Goal: Task Accomplishment & Management: Use online tool/utility

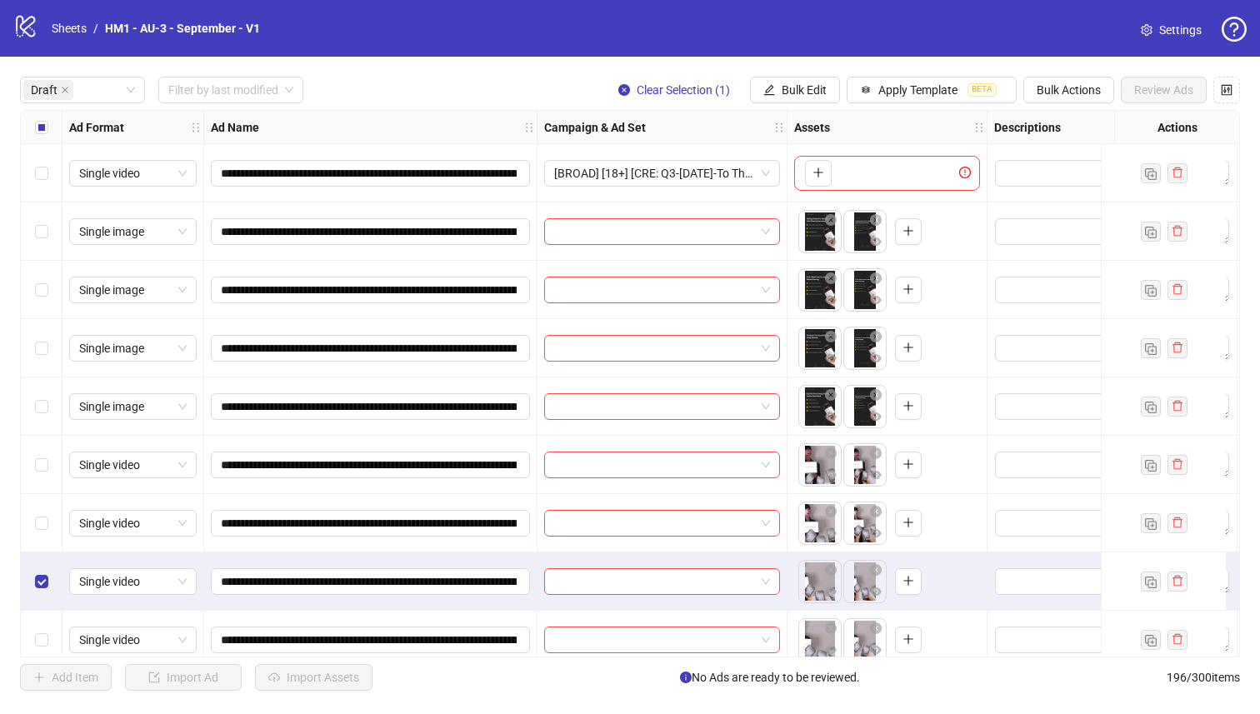
click at [33, 463] on div "Select row 6" at bounding box center [42, 465] width 42 height 58
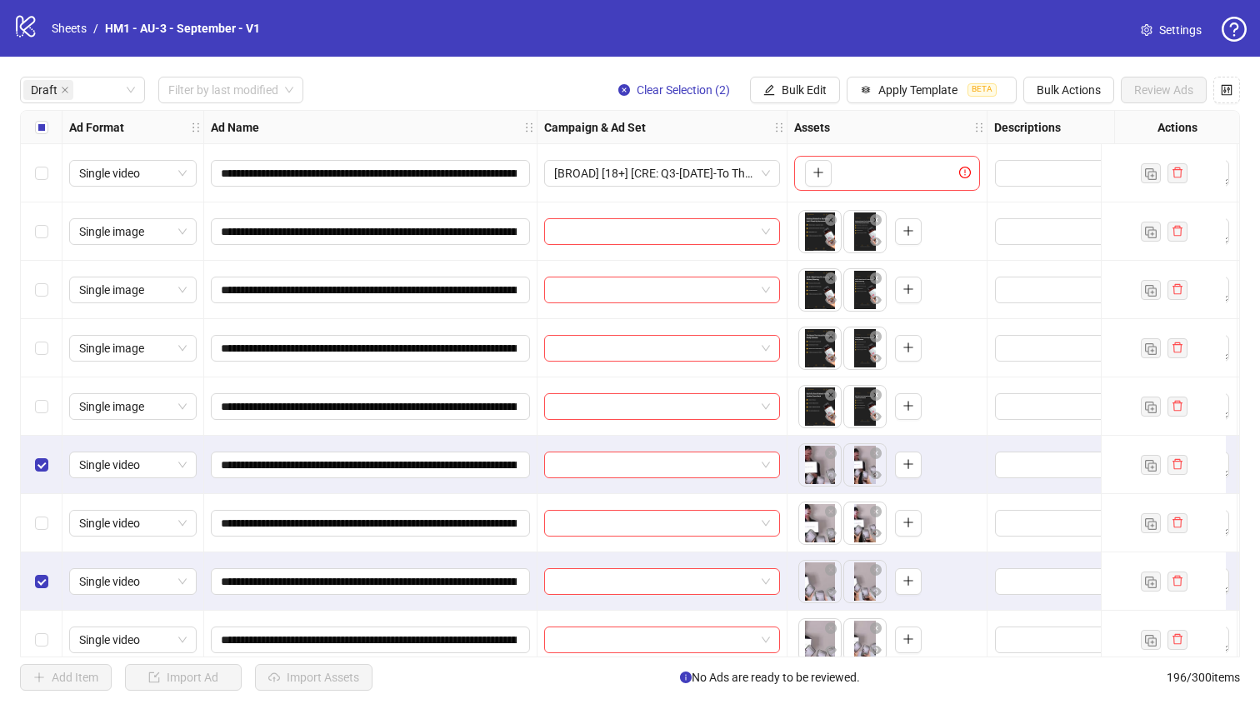
click at [34, 503] on div "Select row 7" at bounding box center [42, 523] width 42 height 58
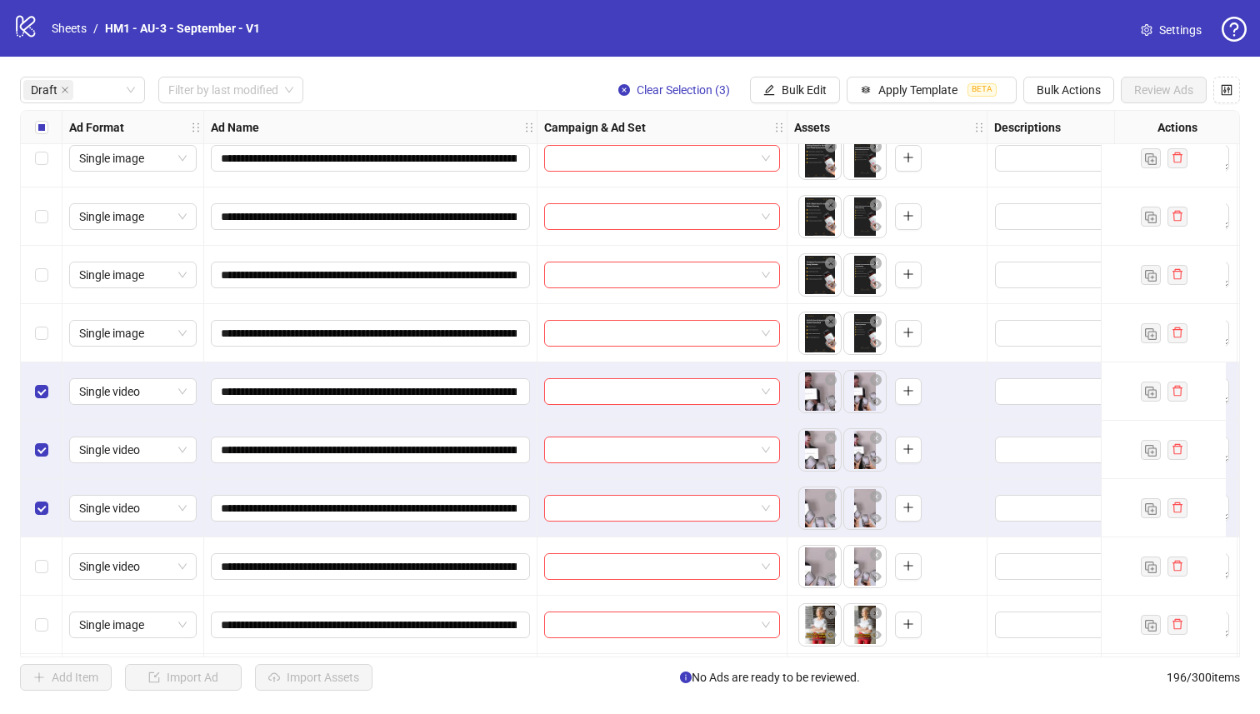
scroll to position [131, 0]
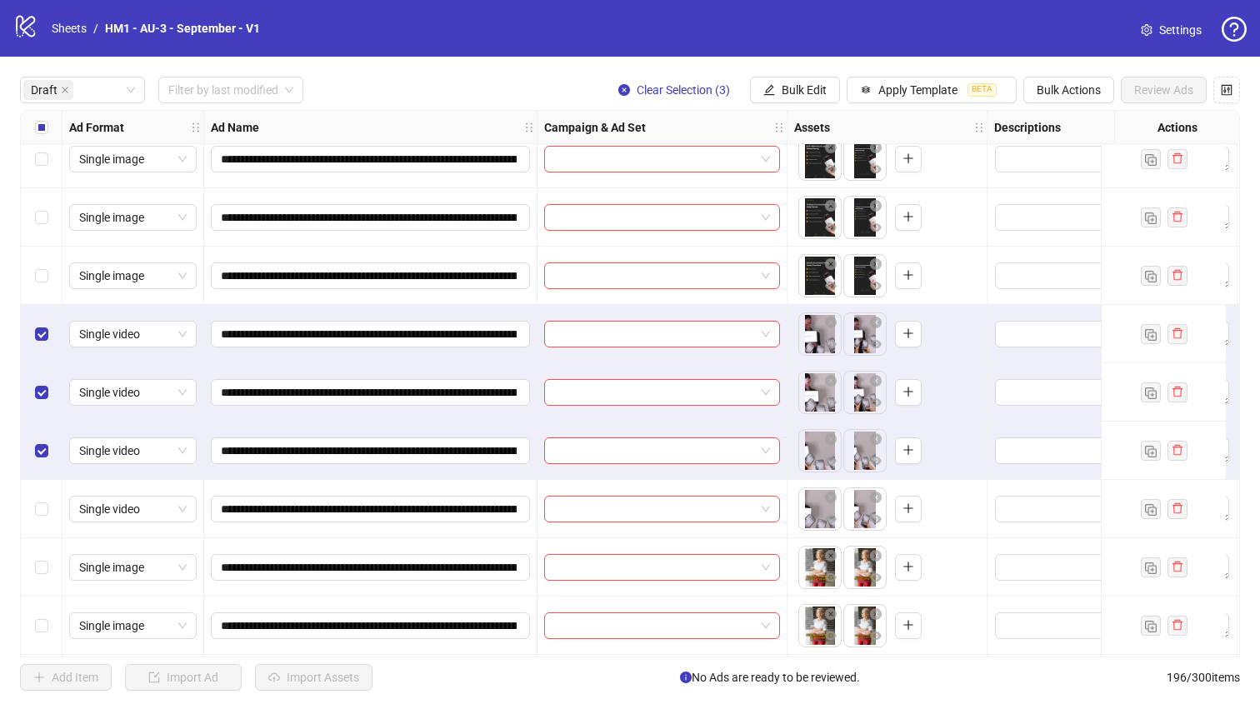
click at [31, 519] on div "Select row 9" at bounding box center [42, 509] width 42 height 58
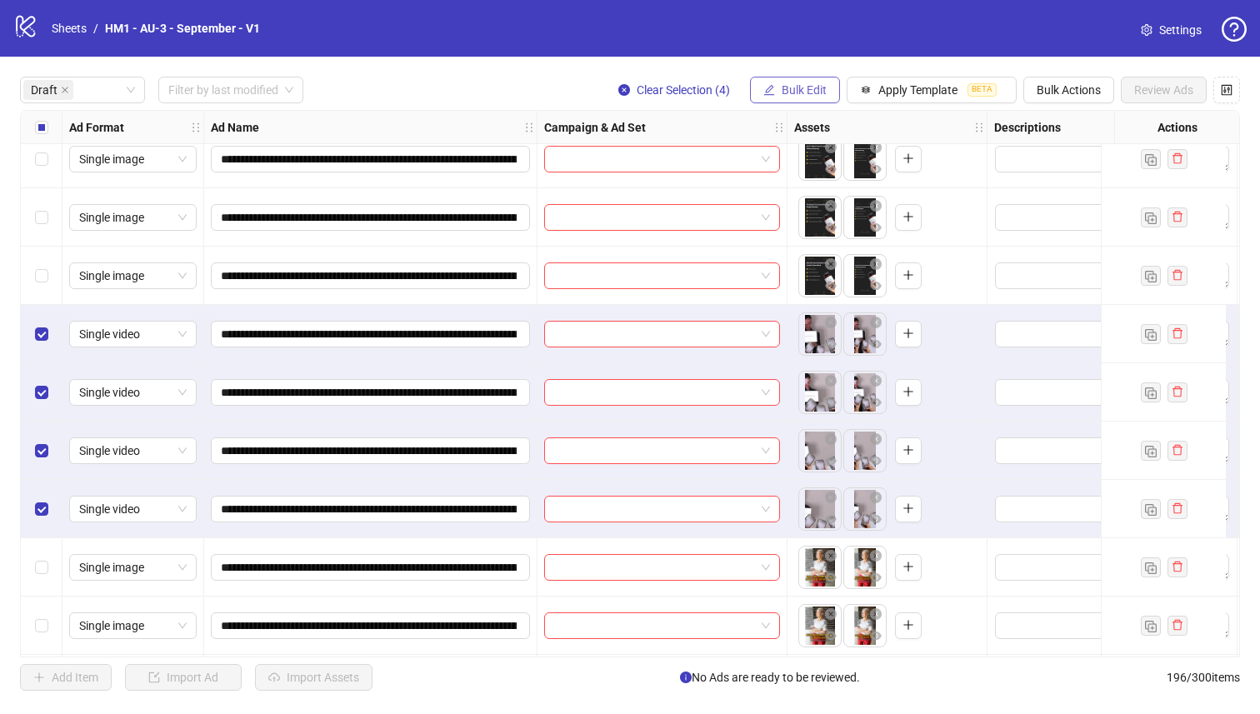
click at [794, 83] on span "Bulk Edit" at bounding box center [804, 89] width 45 height 13
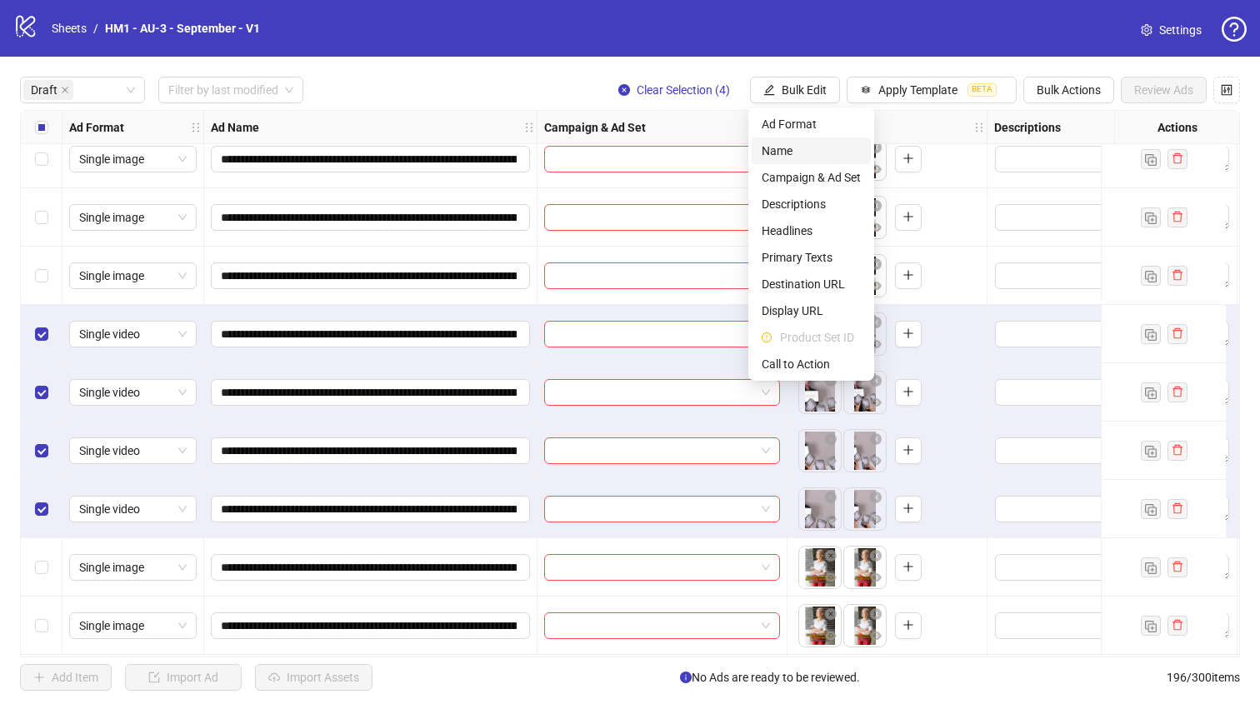
click at [823, 151] on span "Name" at bounding box center [811, 151] width 99 height 18
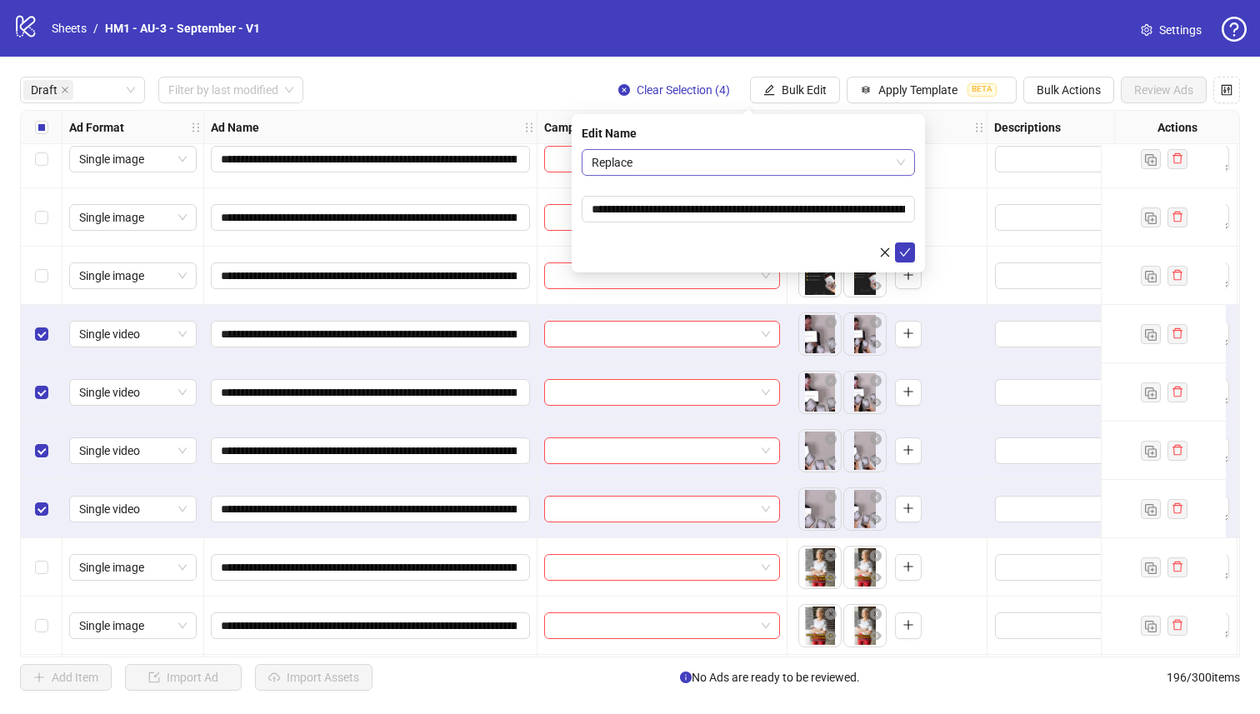
click at [802, 158] on span "Replace" at bounding box center [748, 162] width 313 height 25
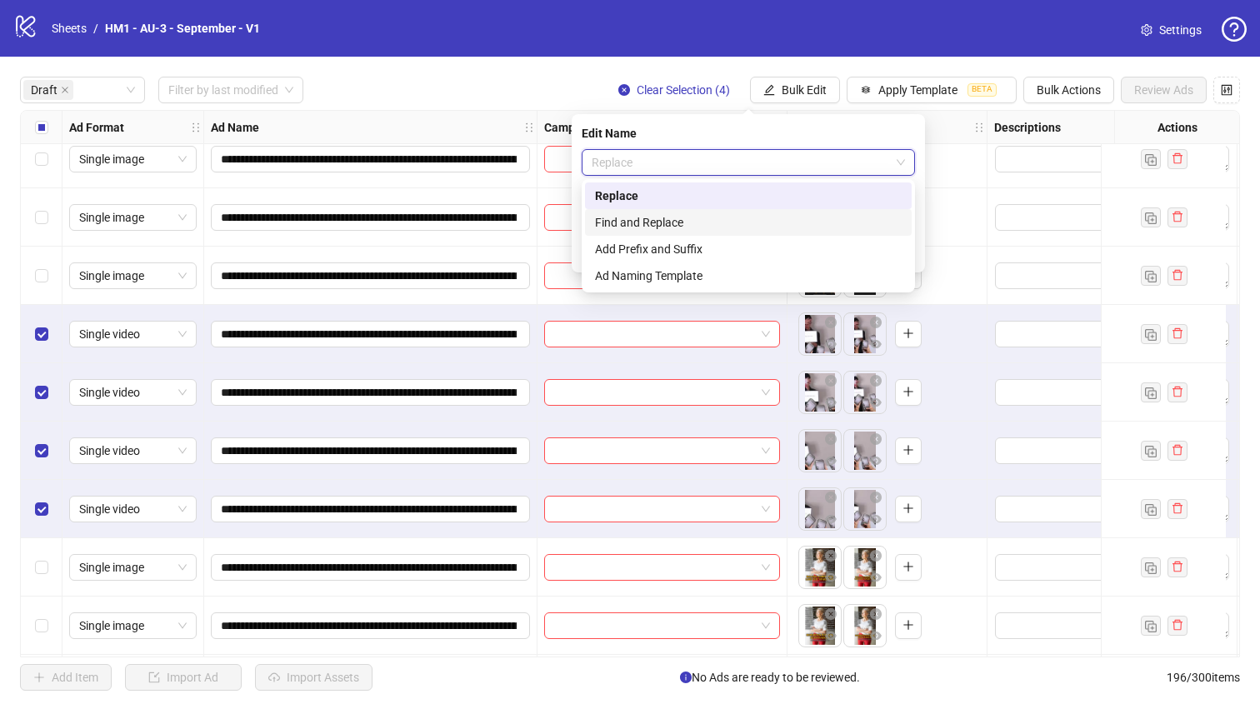
click at [768, 228] on div "Find and Replace" at bounding box center [748, 222] width 307 height 18
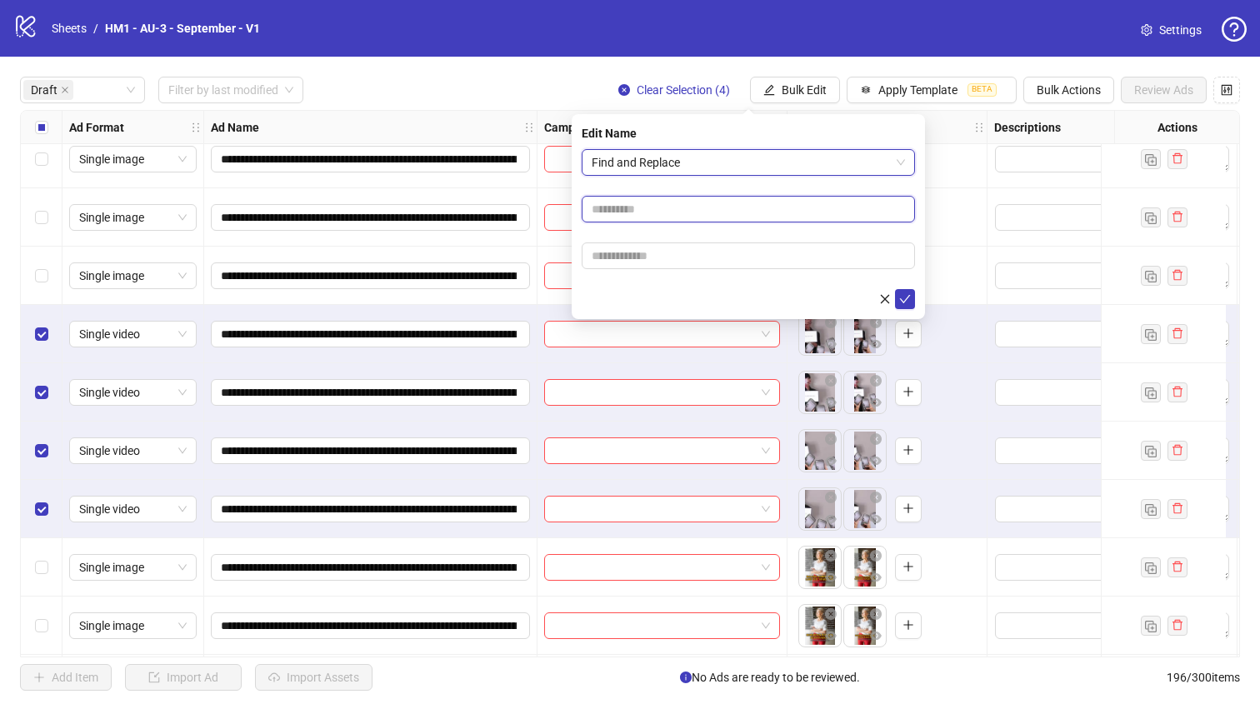
click at [748, 207] on input "text" at bounding box center [748, 209] width 333 height 27
type input "******"
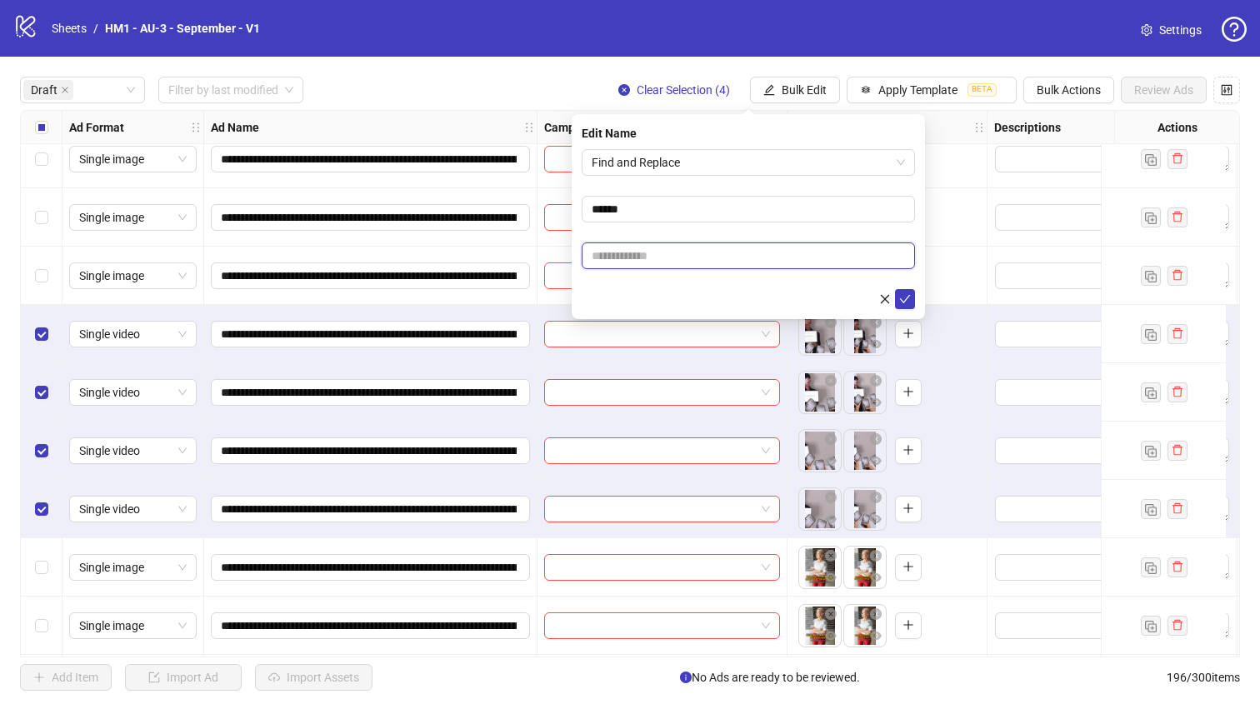
click at [727, 251] on input "text" at bounding box center [748, 256] width 333 height 27
type input "***"
click at [903, 298] on icon "check" at bounding box center [905, 299] width 12 height 12
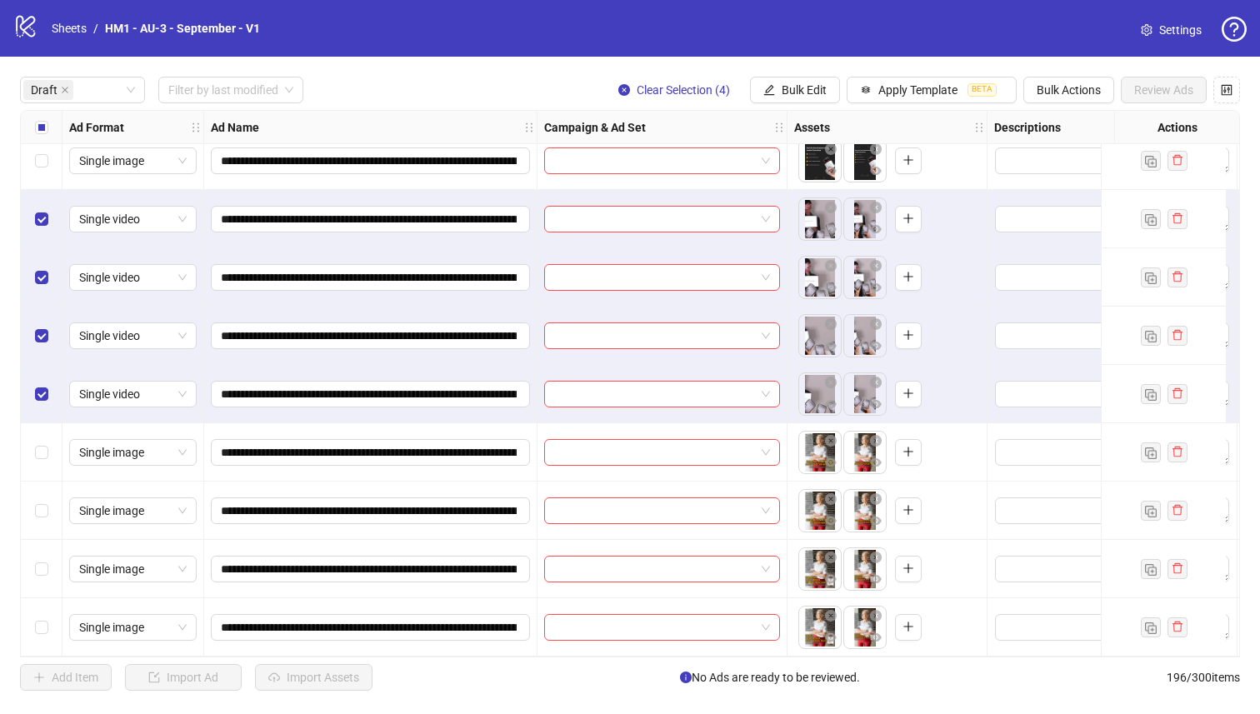
scroll to position [0, 0]
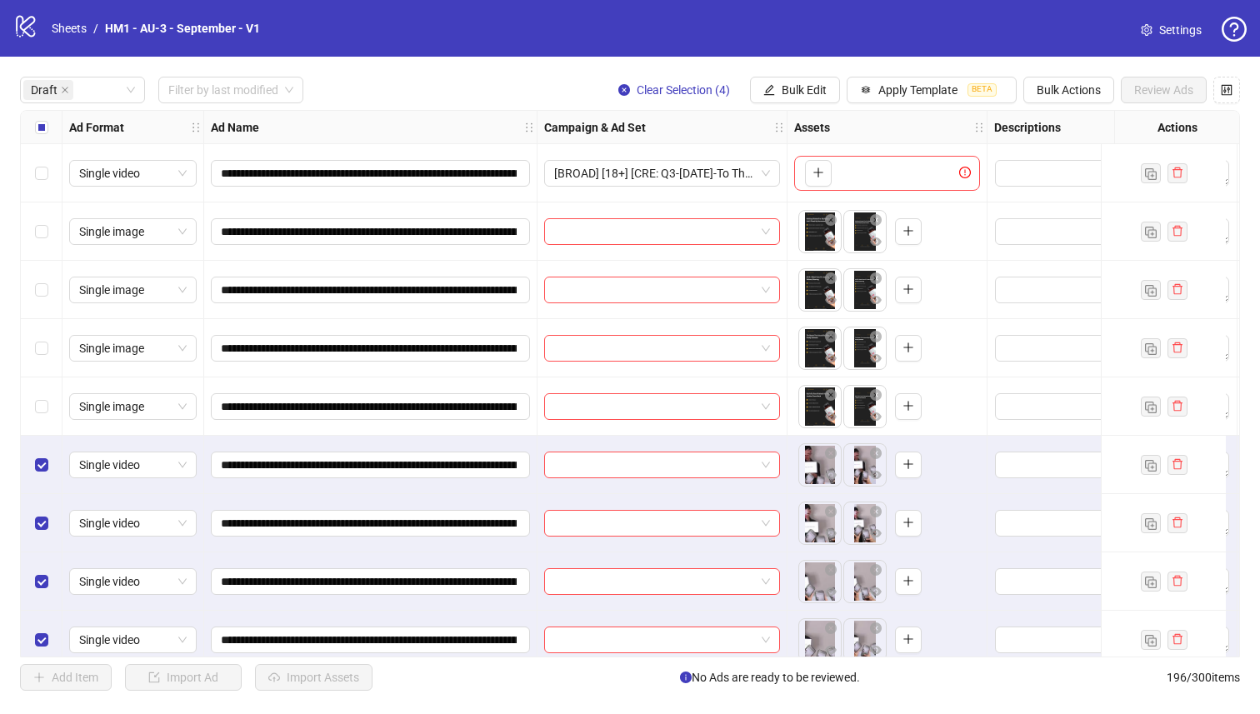
click at [30, 129] on div "Select all rows" at bounding box center [42, 127] width 42 height 33
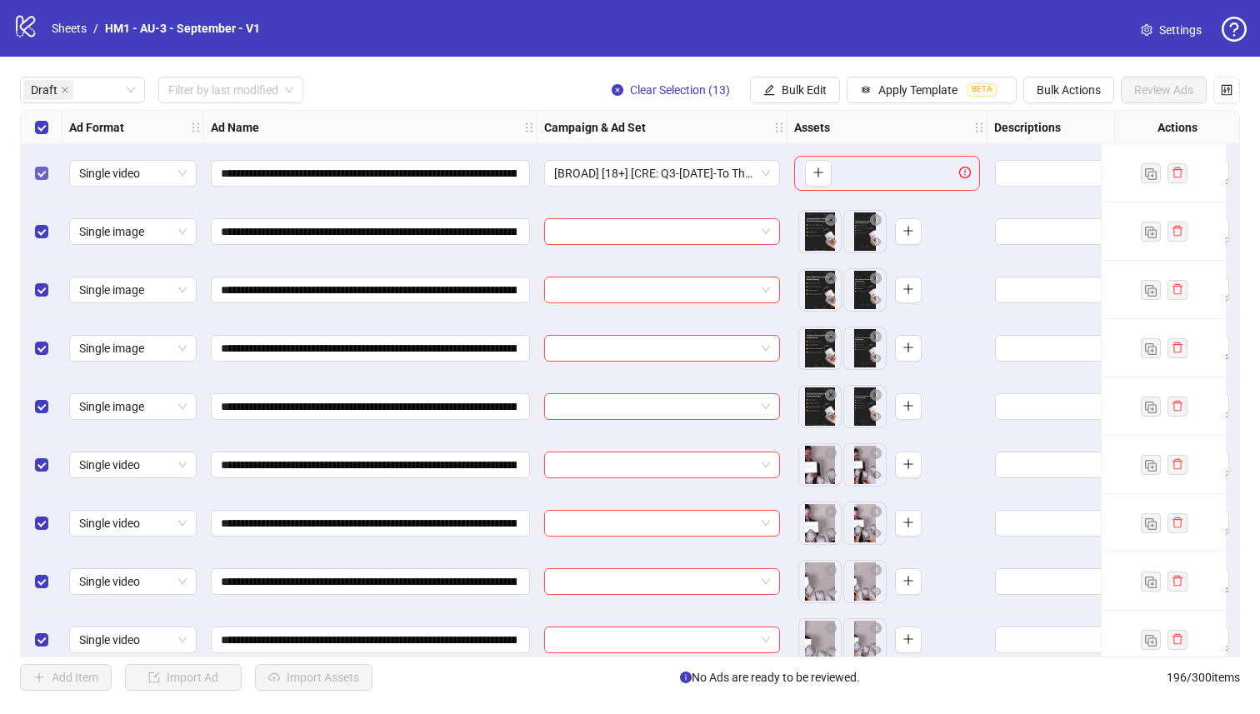
click at [36, 164] on label "Select row 1" at bounding box center [41, 173] width 13 height 18
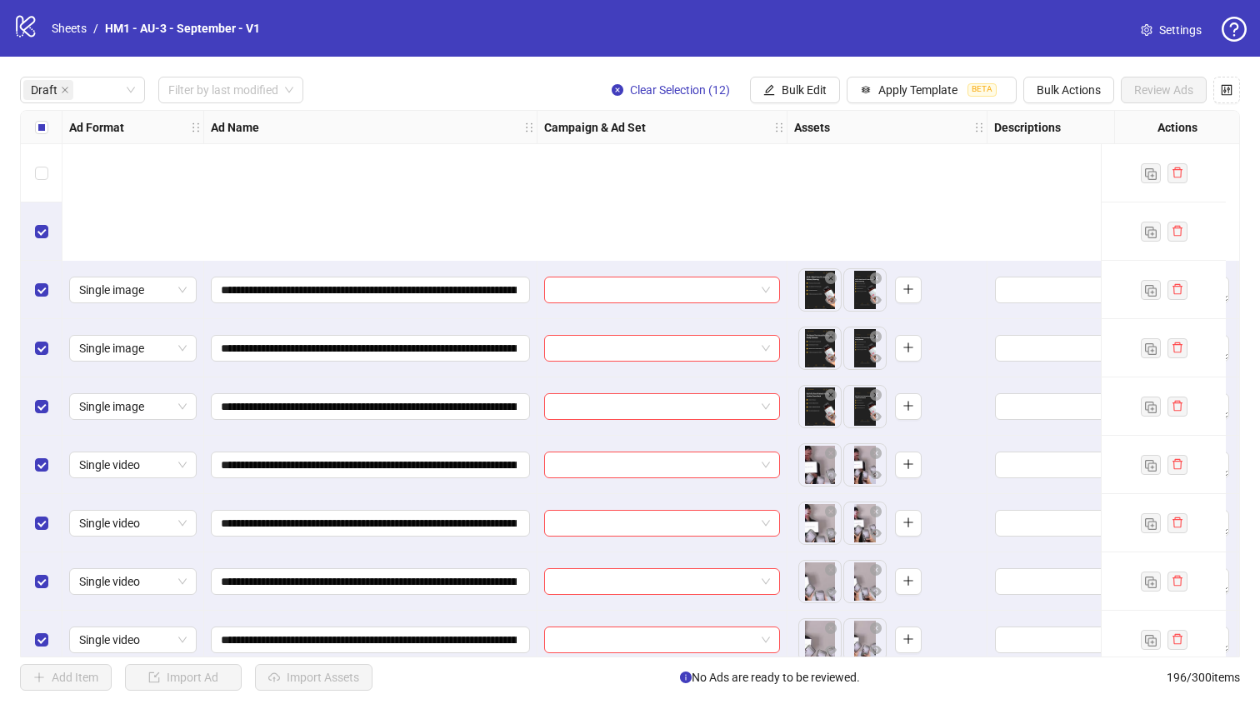
scroll to position [253, 0]
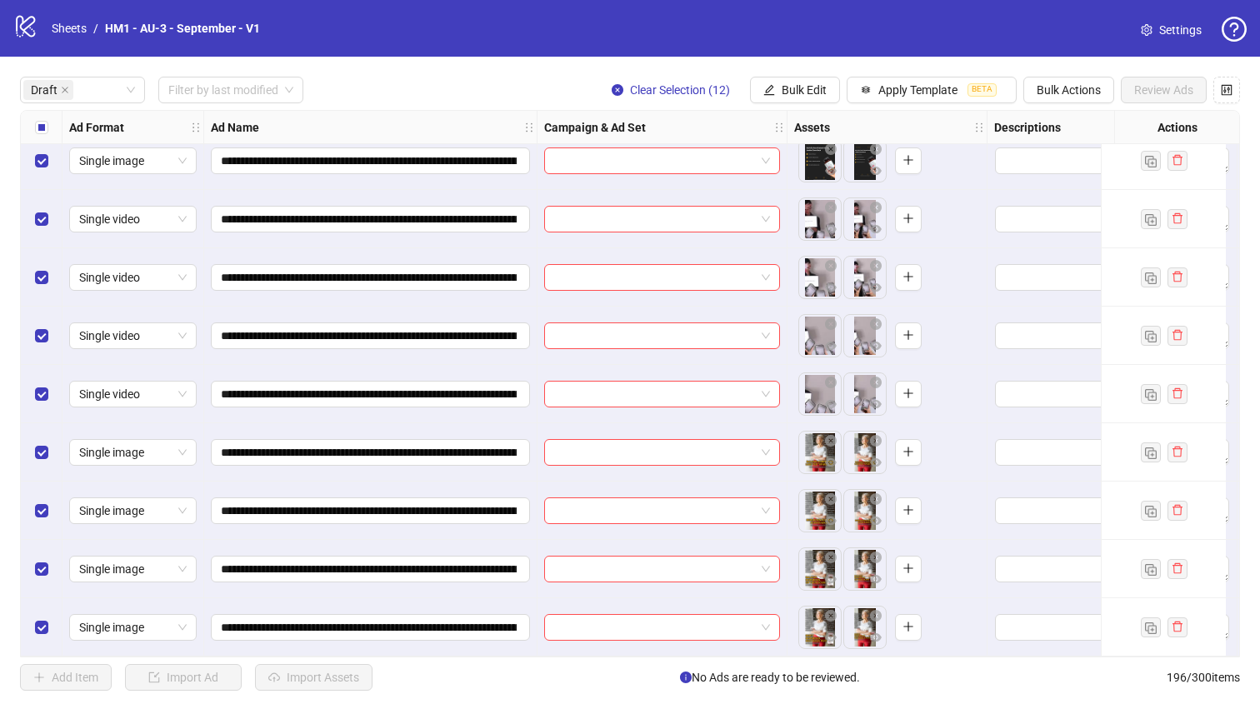
click at [43, 135] on label "Select all rows" at bounding box center [41, 127] width 13 height 18
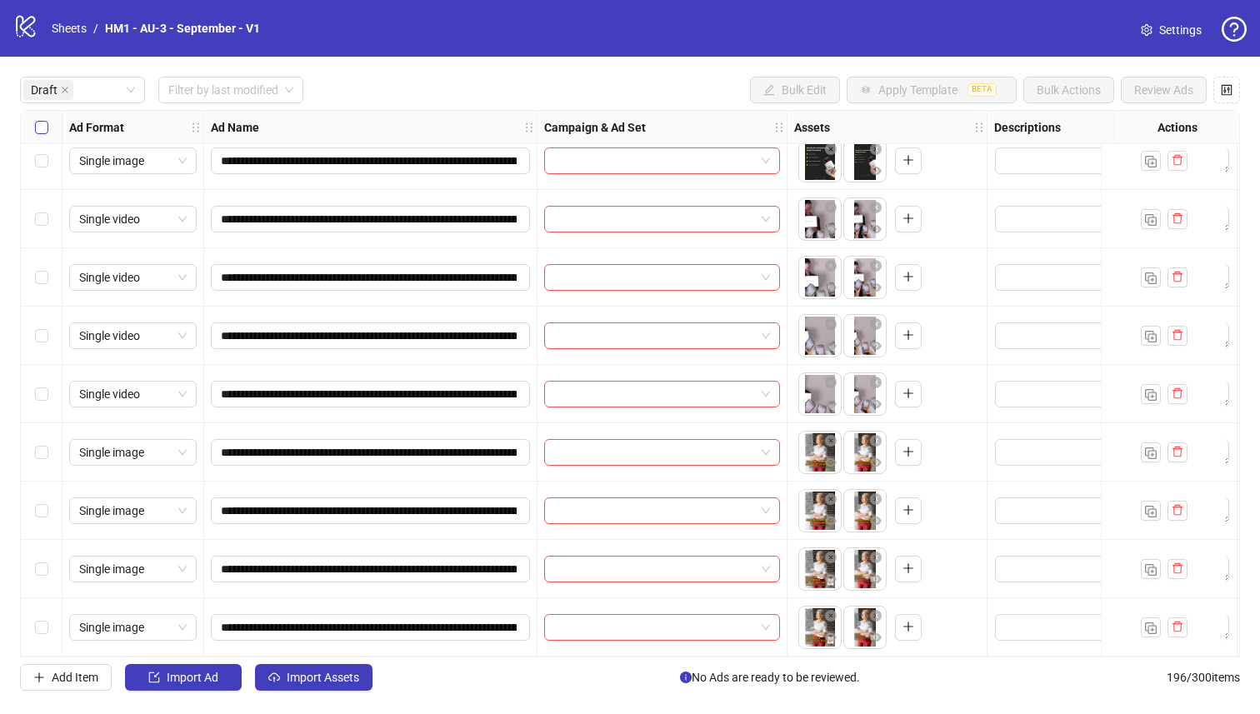
click at [43, 135] on label "Select all rows" at bounding box center [41, 127] width 13 height 18
click at [21, 616] on div "Select row 13" at bounding box center [42, 628] width 42 height 58
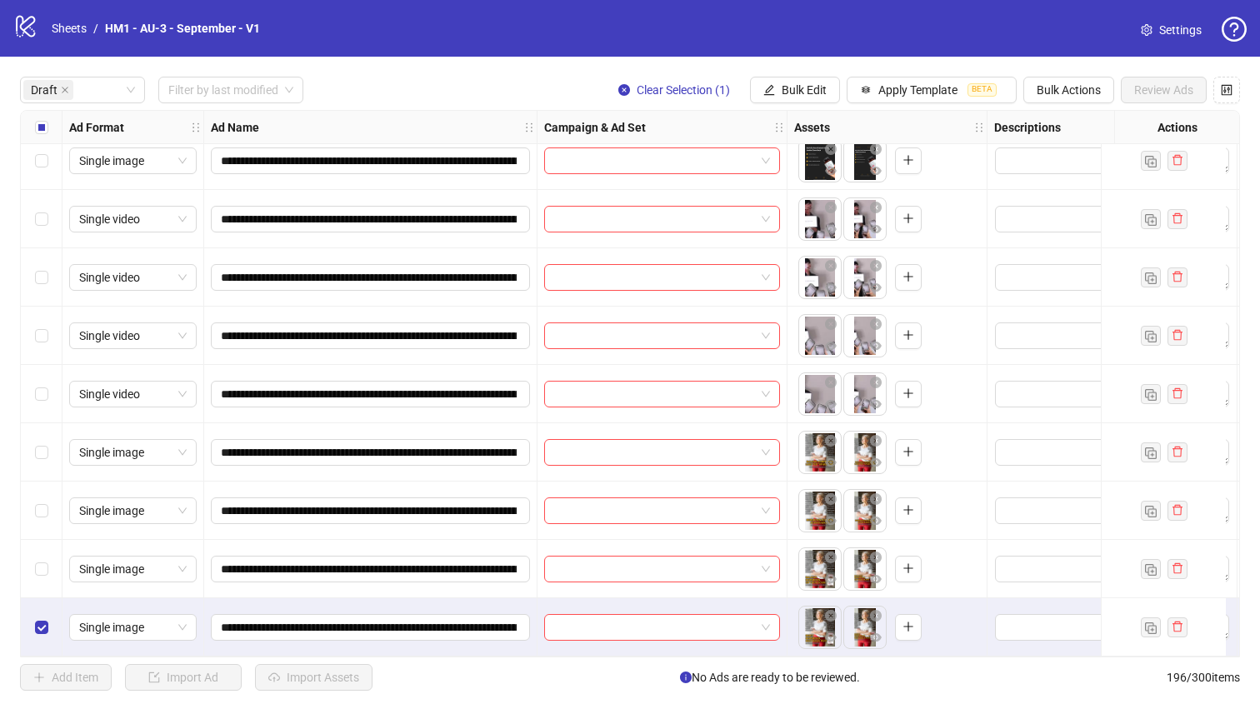
click at [28, 578] on div "Select row 12" at bounding box center [42, 569] width 42 height 58
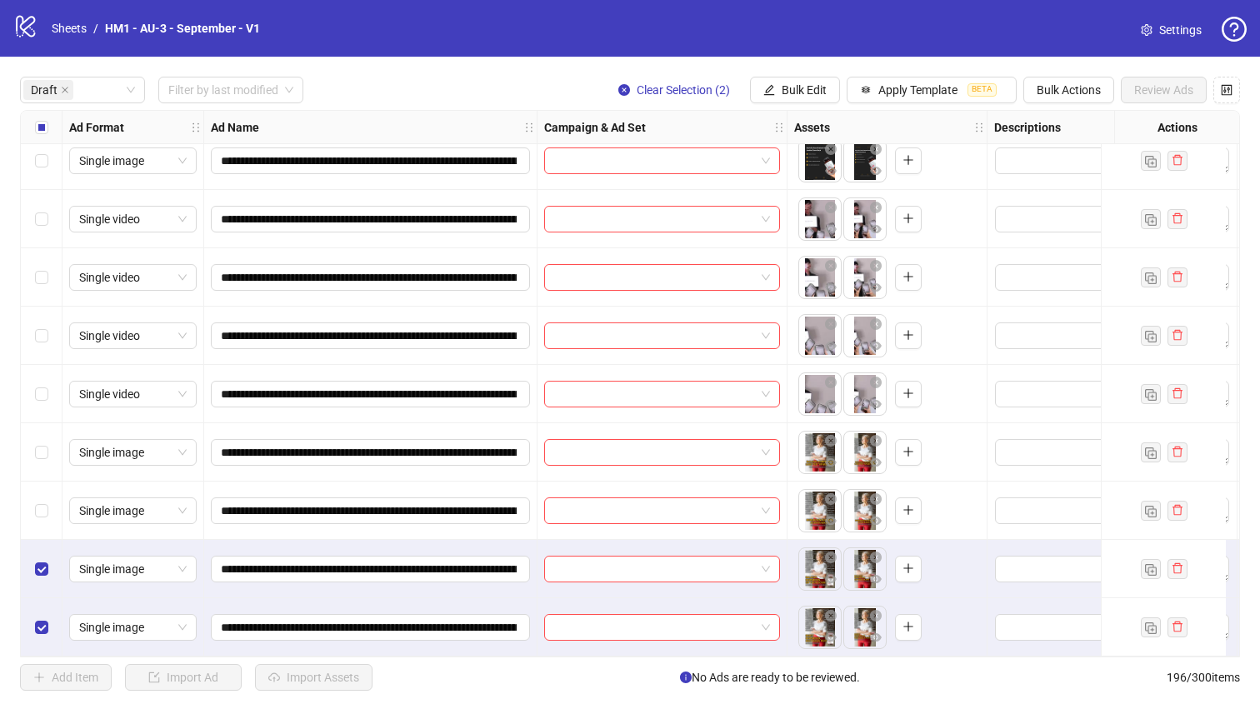
click at [35, 488] on div "Select row 11" at bounding box center [42, 511] width 42 height 58
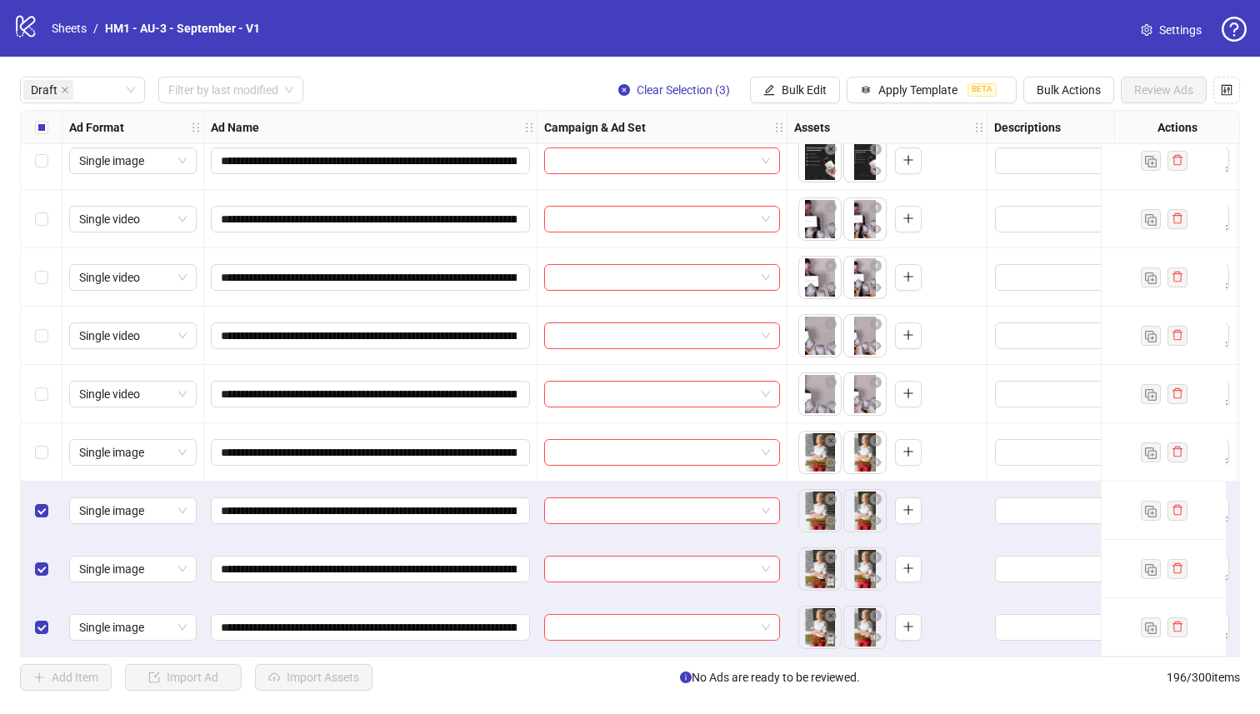
click at [28, 453] on div "Select row 10" at bounding box center [42, 452] width 42 height 58
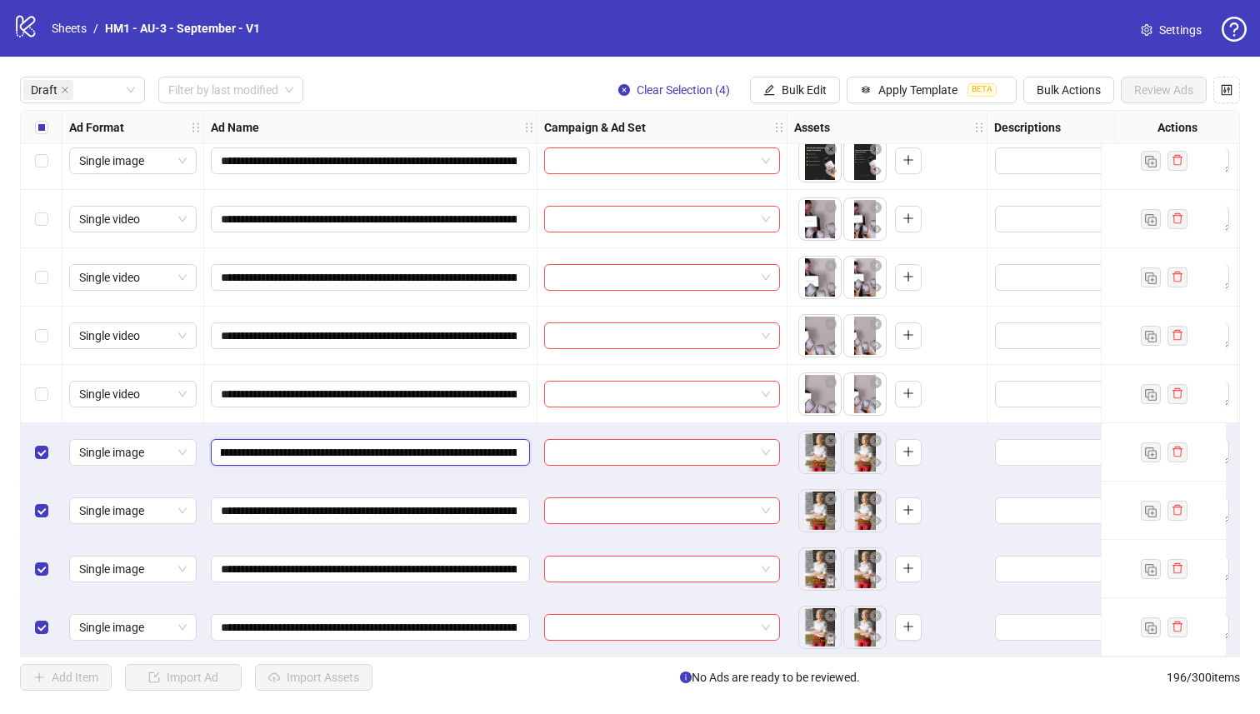
scroll to position [0, 231]
drag, startPoint x: 418, startPoint y: 448, endPoint x: 453, endPoint y: 438, distance: 37.2
click at [453, 443] on input "**********" at bounding box center [369, 452] width 296 height 18
click at [787, 84] on span "Bulk Edit" at bounding box center [804, 89] width 45 height 13
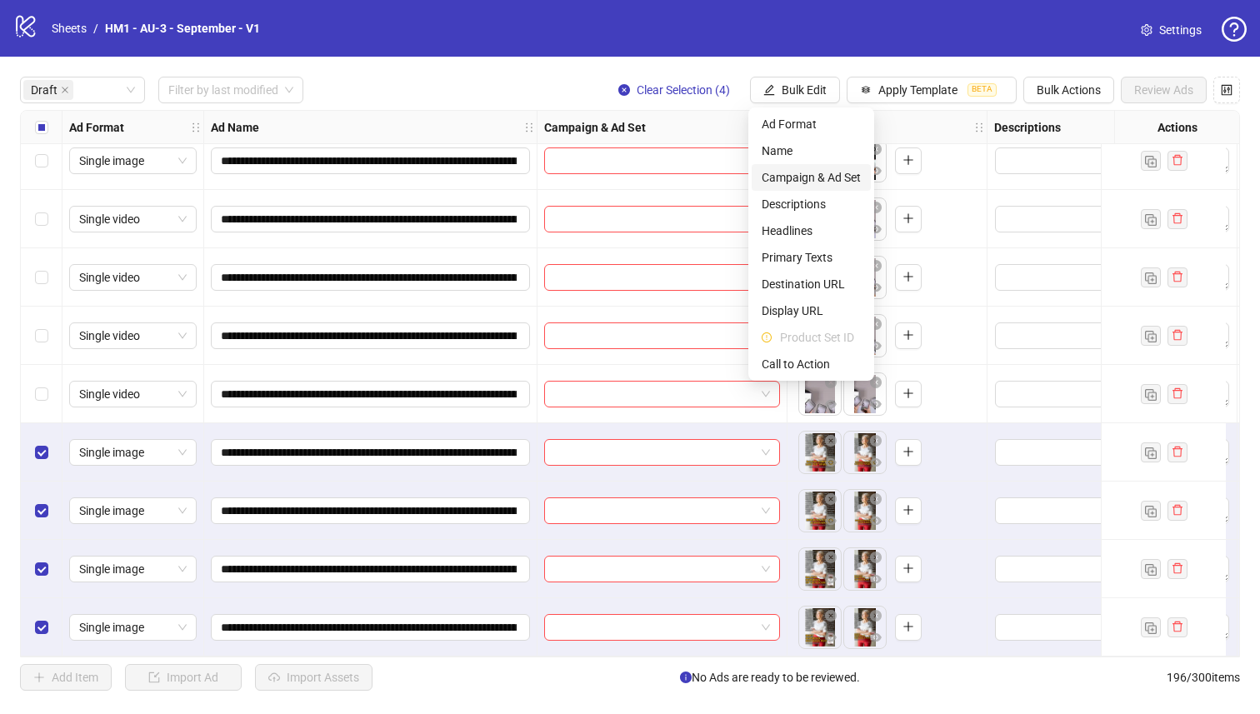
click at [828, 179] on span "Campaign & Ad Set" at bounding box center [811, 177] width 99 height 18
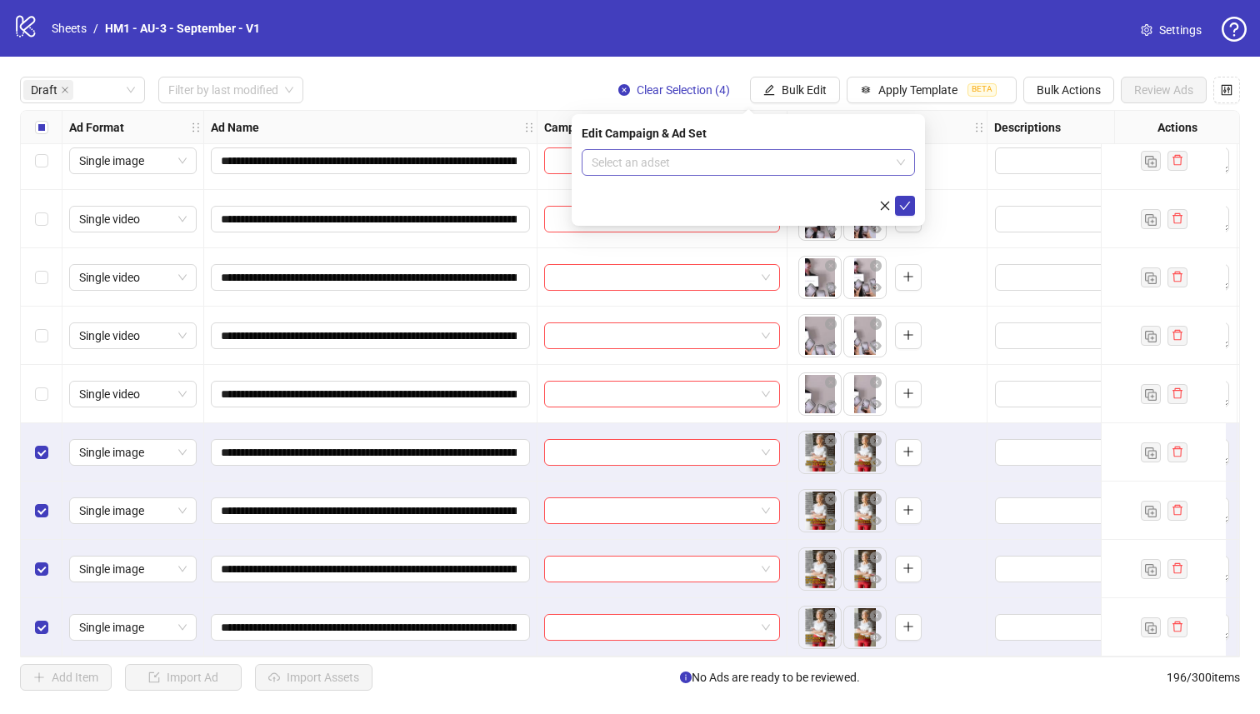
click at [804, 161] on input "search" at bounding box center [741, 162] width 298 height 25
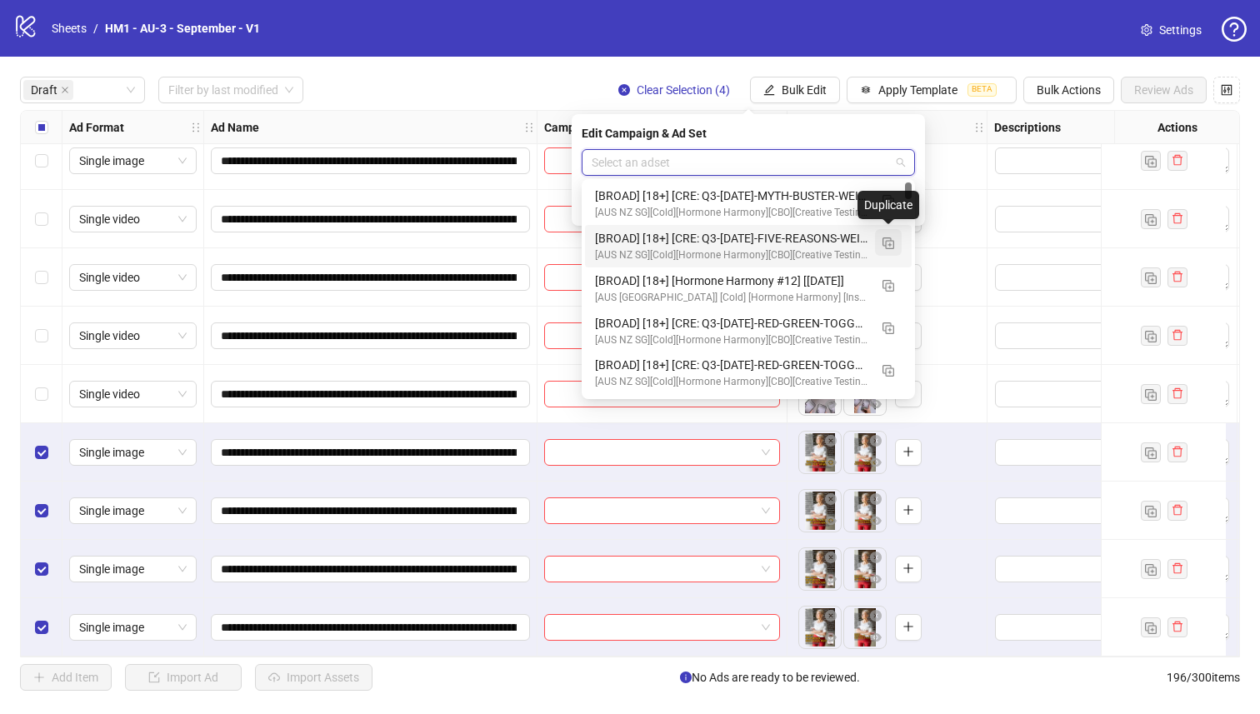
click at [894, 243] on button "button" at bounding box center [888, 242] width 27 height 27
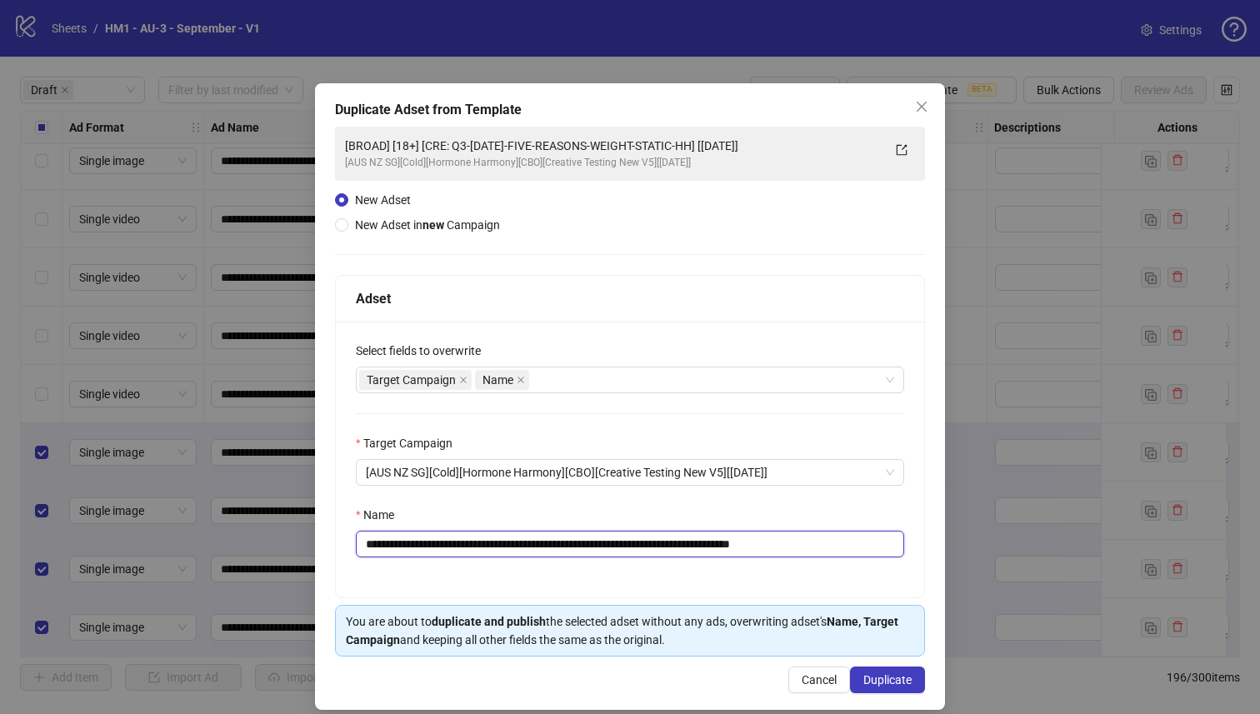
drag, startPoint x: 744, startPoint y: 543, endPoint x: 475, endPoint y: 549, distance: 269.3
click at [475, 549] on input "**********" at bounding box center [630, 544] width 549 height 27
paste input "text"
type input "**********"
click at [906, 685] on span "Duplicate" at bounding box center [888, 680] width 48 height 13
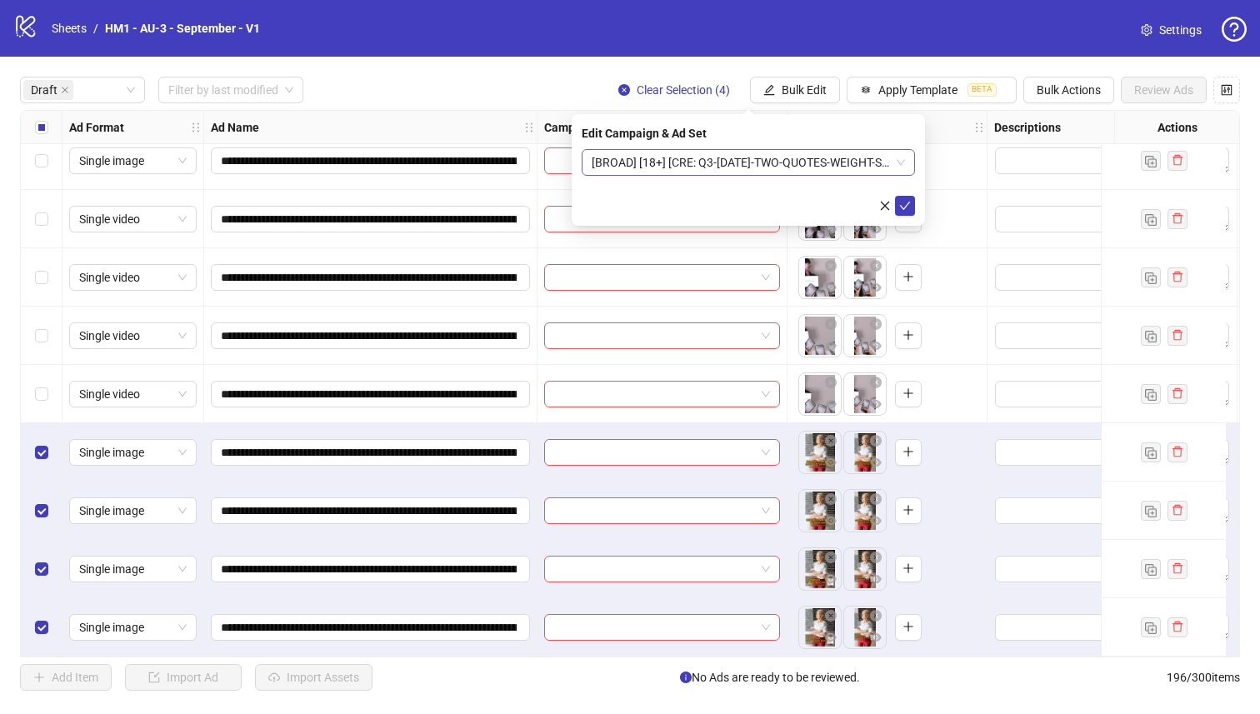
click at [773, 173] on span "[BROAD] [18+] [CRE: Q3-08-AUG-2025-TWO-QUOTES-WEIGHT-STATIC-HH] [11 Sept 2025]" at bounding box center [748, 162] width 313 height 25
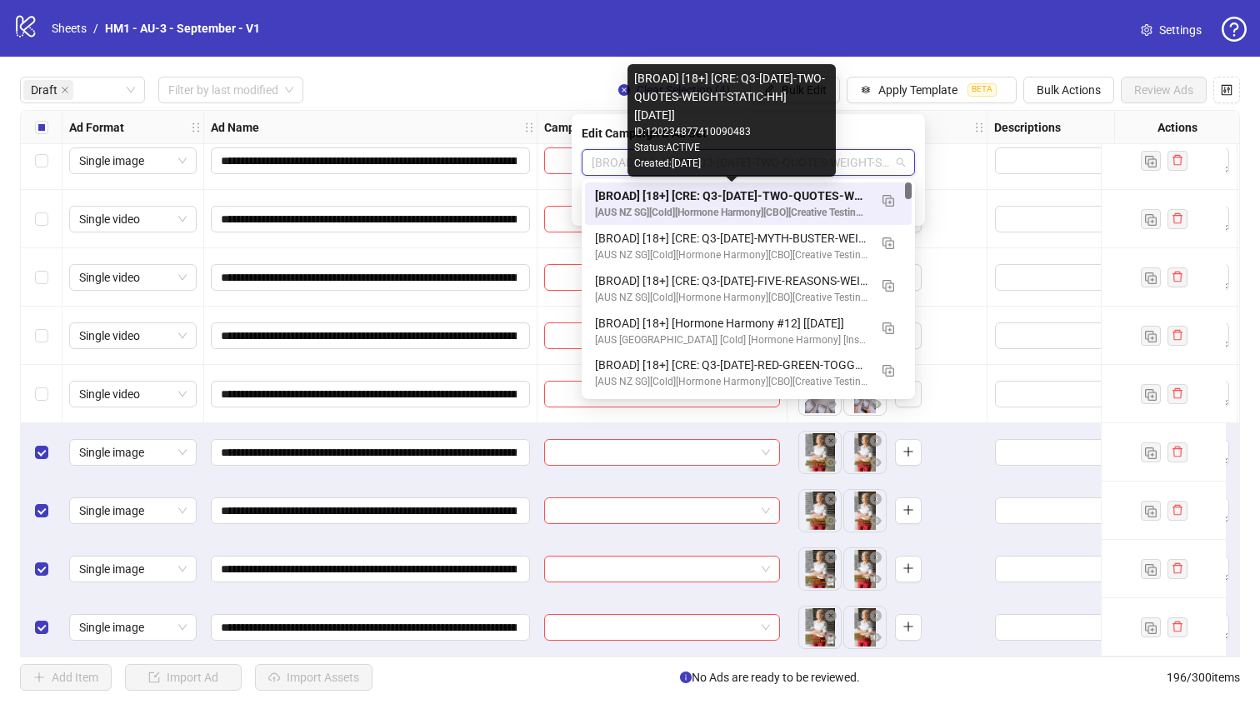
click at [792, 202] on div "[BROAD] [18+] [CRE: Q3-08-AUG-2025-TWO-QUOTES-WEIGHT-STATIC-HH] [11 Sept 2025]" at bounding box center [731, 196] width 273 height 18
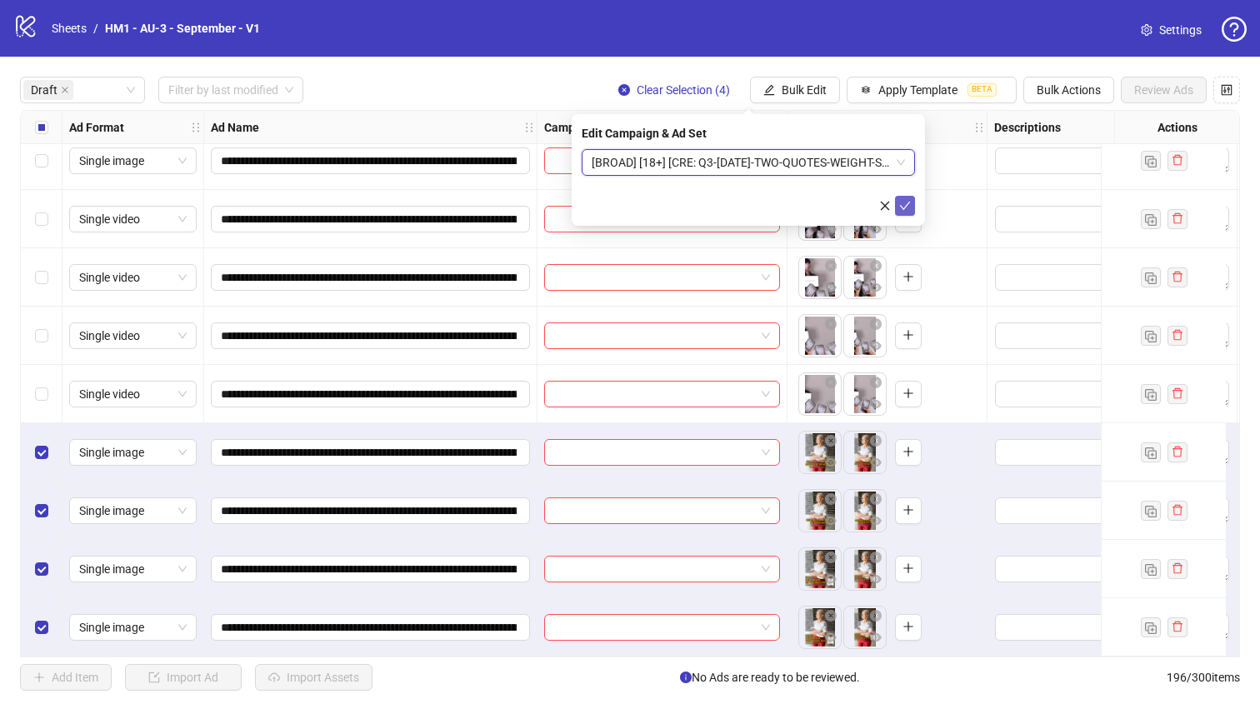
click at [903, 206] on icon "check" at bounding box center [905, 206] width 12 height 12
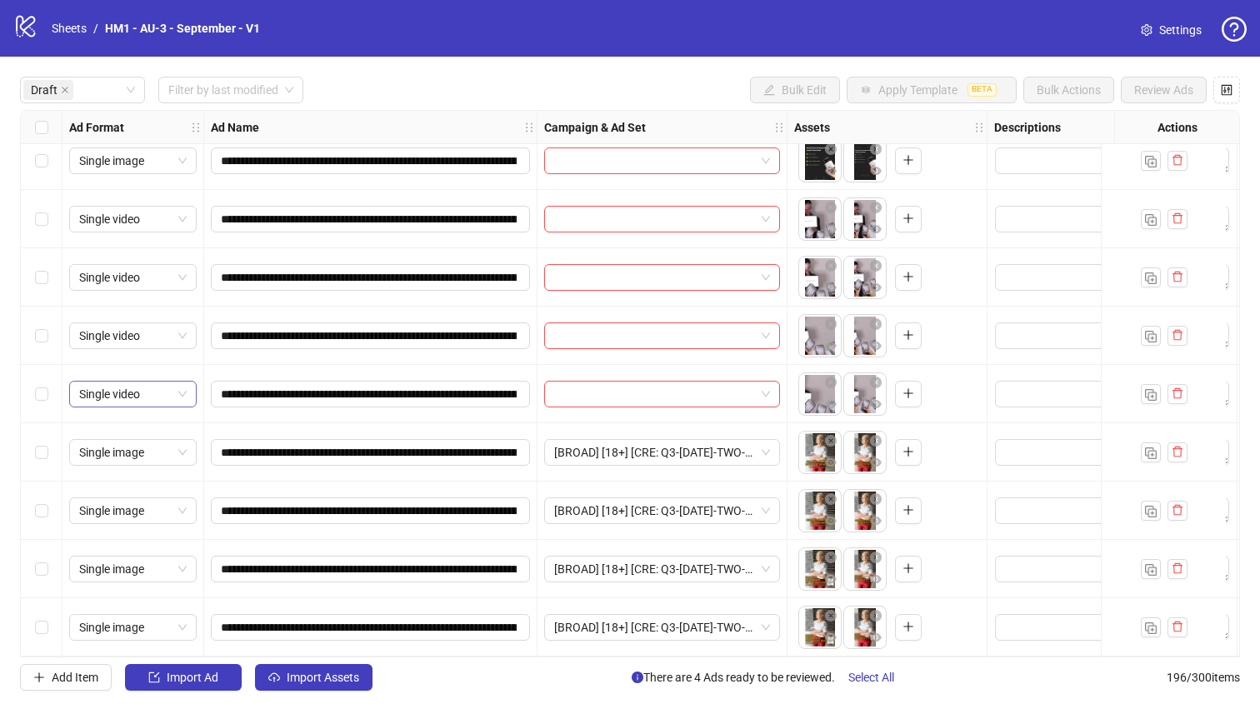
click at [79, 395] on span "Single video" at bounding box center [133, 394] width 108 height 25
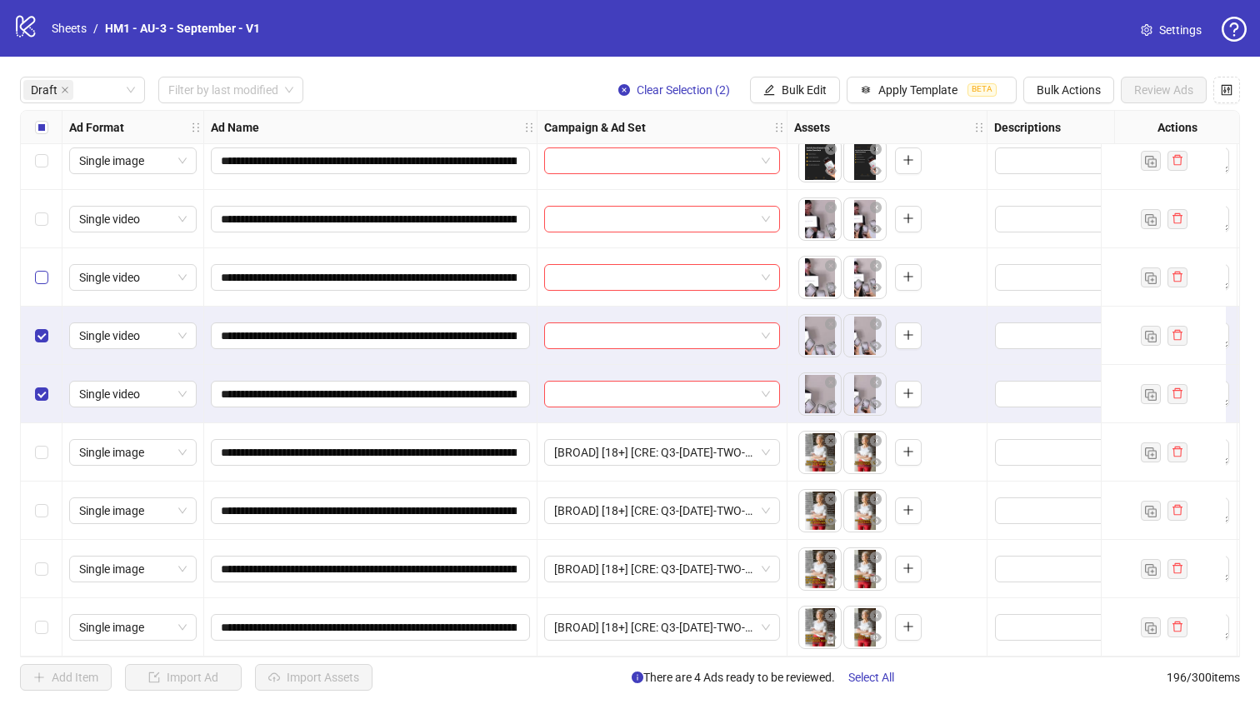
click at [42, 279] on div "Select row 7" at bounding box center [42, 277] width 42 height 58
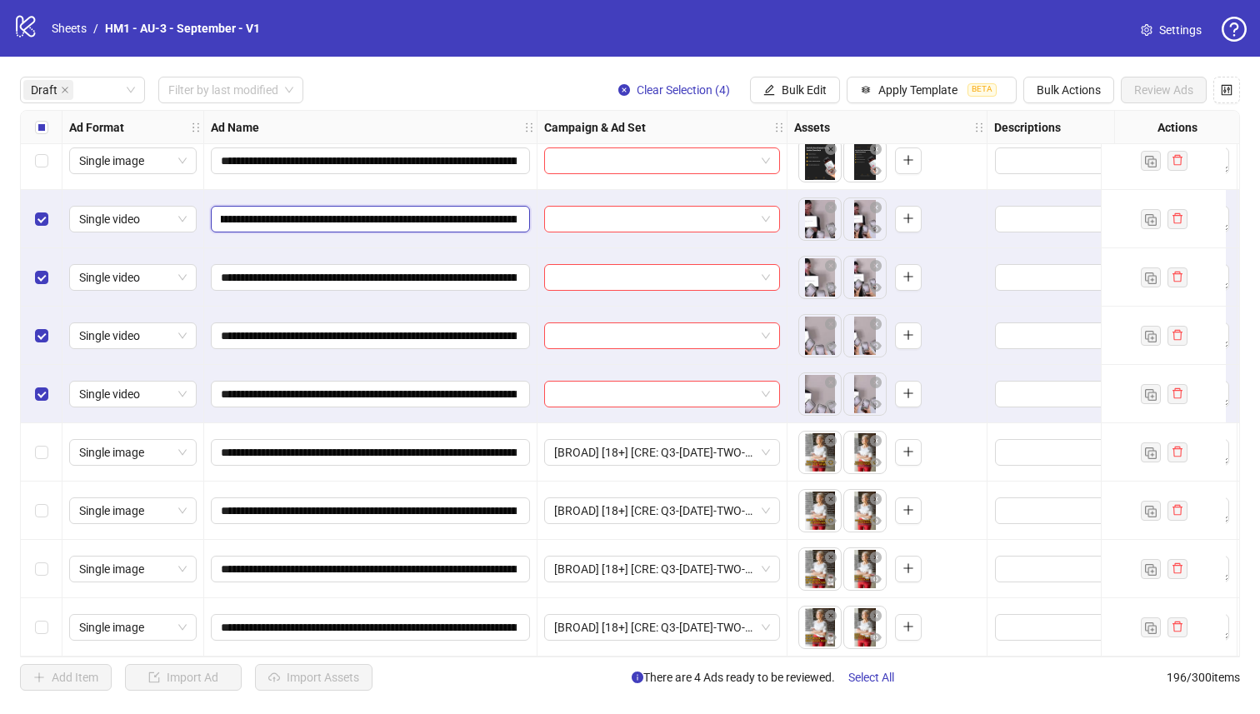
scroll to position [0, 302]
drag, startPoint x: 396, startPoint y: 213, endPoint x: 338, endPoint y: 209, distance: 57.7
click at [338, 210] on input "**********" at bounding box center [369, 219] width 296 height 18
click at [764, 94] on icon "edit" at bounding box center [770, 90] width 12 height 12
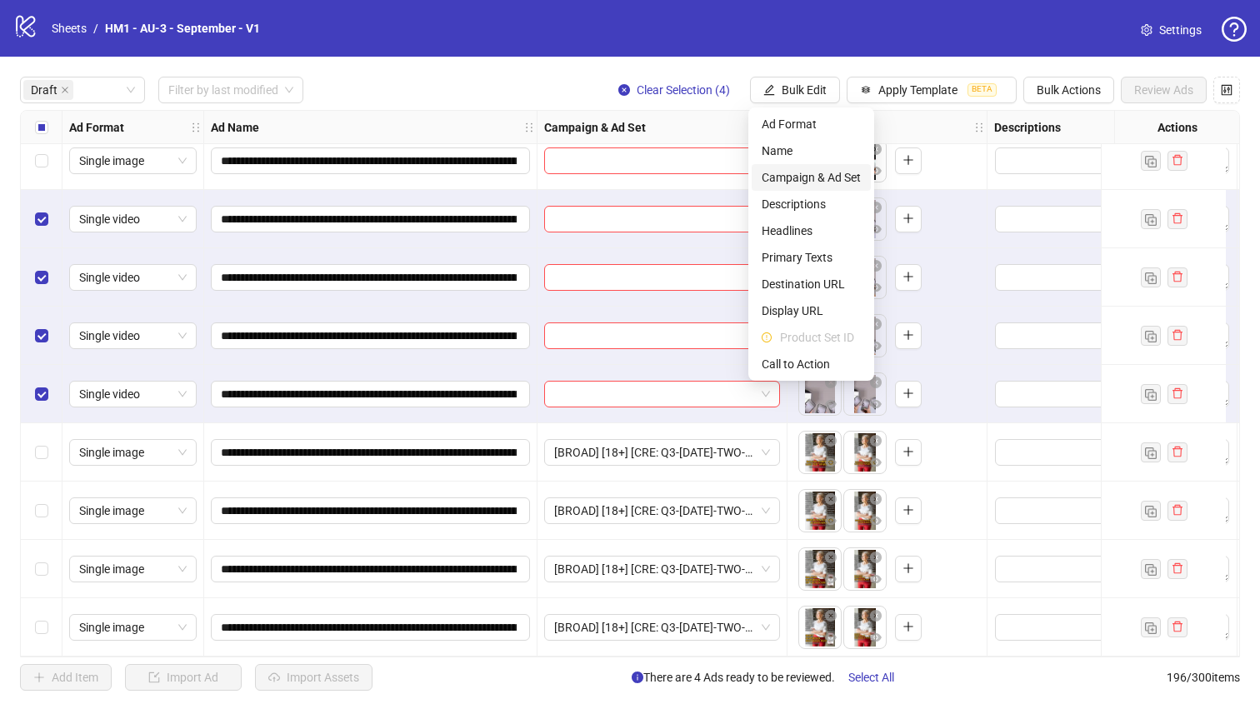
click at [800, 182] on span "Campaign & Ad Set" at bounding box center [811, 177] width 99 height 18
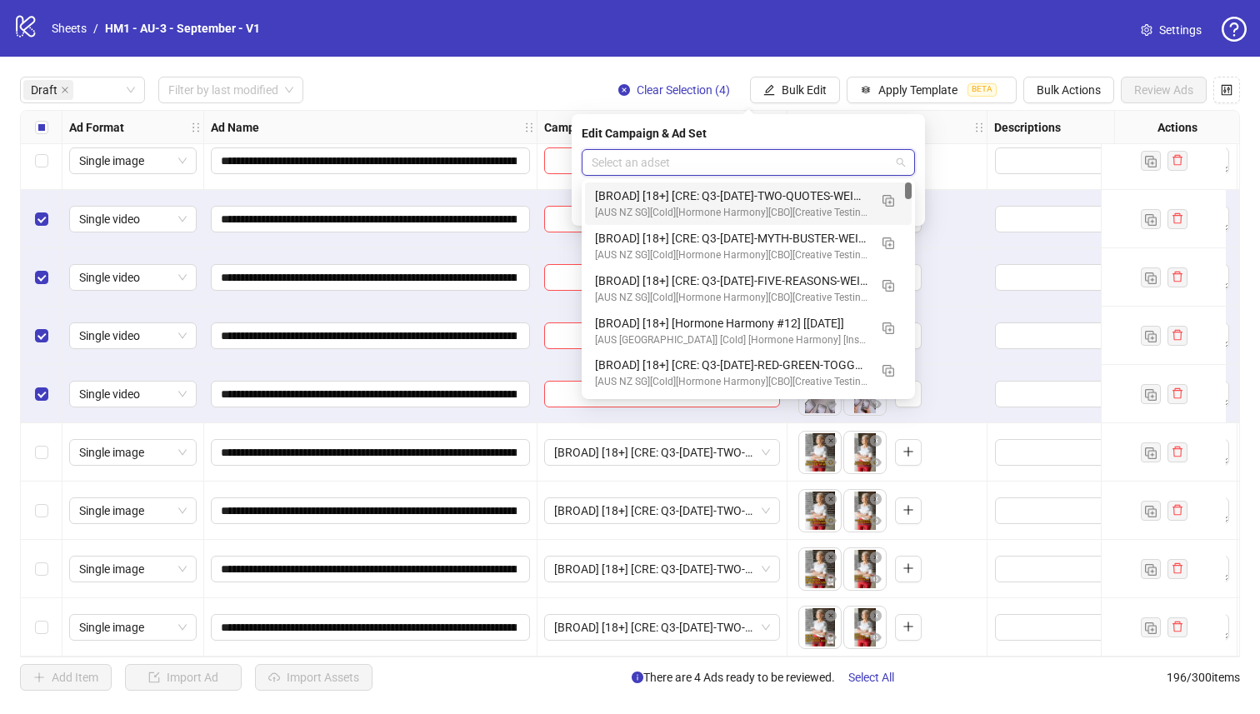
click at [776, 167] on input "search" at bounding box center [741, 162] width 298 height 25
click at [893, 207] on button "button" at bounding box center [888, 200] width 27 height 27
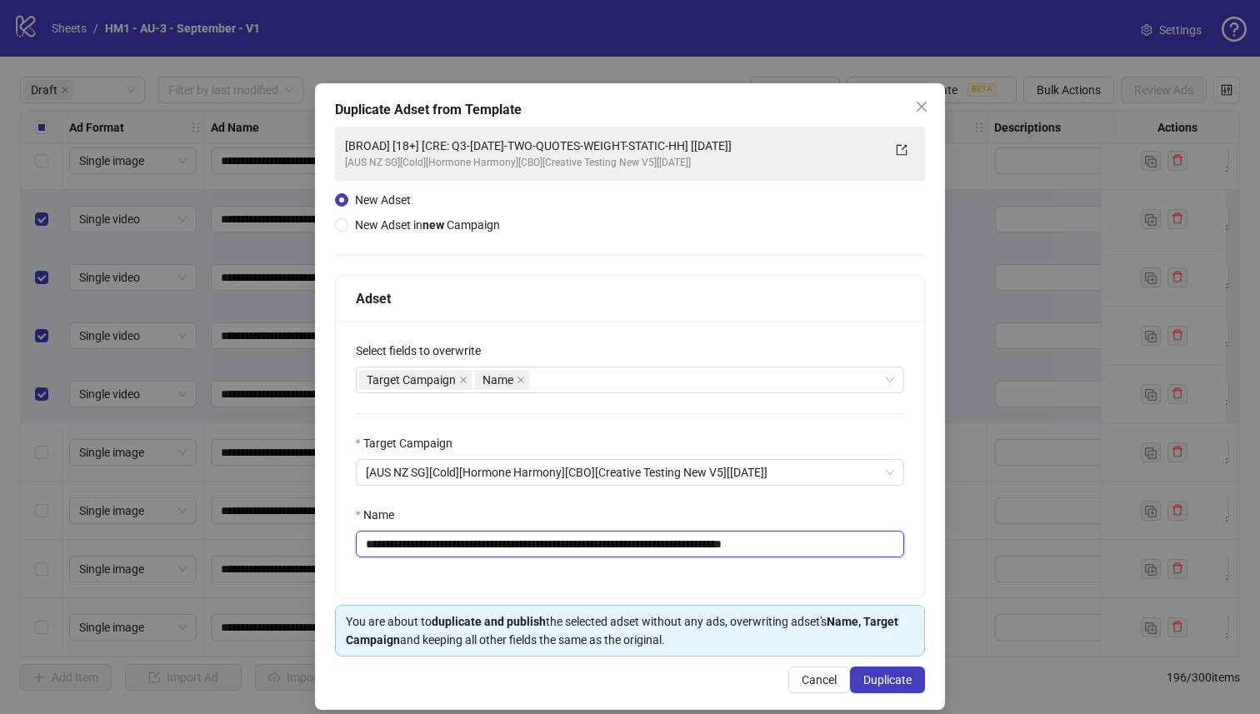
drag, startPoint x: 739, startPoint y: 543, endPoint x: 472, endPoint y: 549, distance: 267.6
click at [472, 549] on input "**********" at bounding box center [630, 544] width 549 height 27
paste input "text"
click at [471, 549] on input "**********" at bounding box center [630, 544] width 549 height 27
type input "**********"
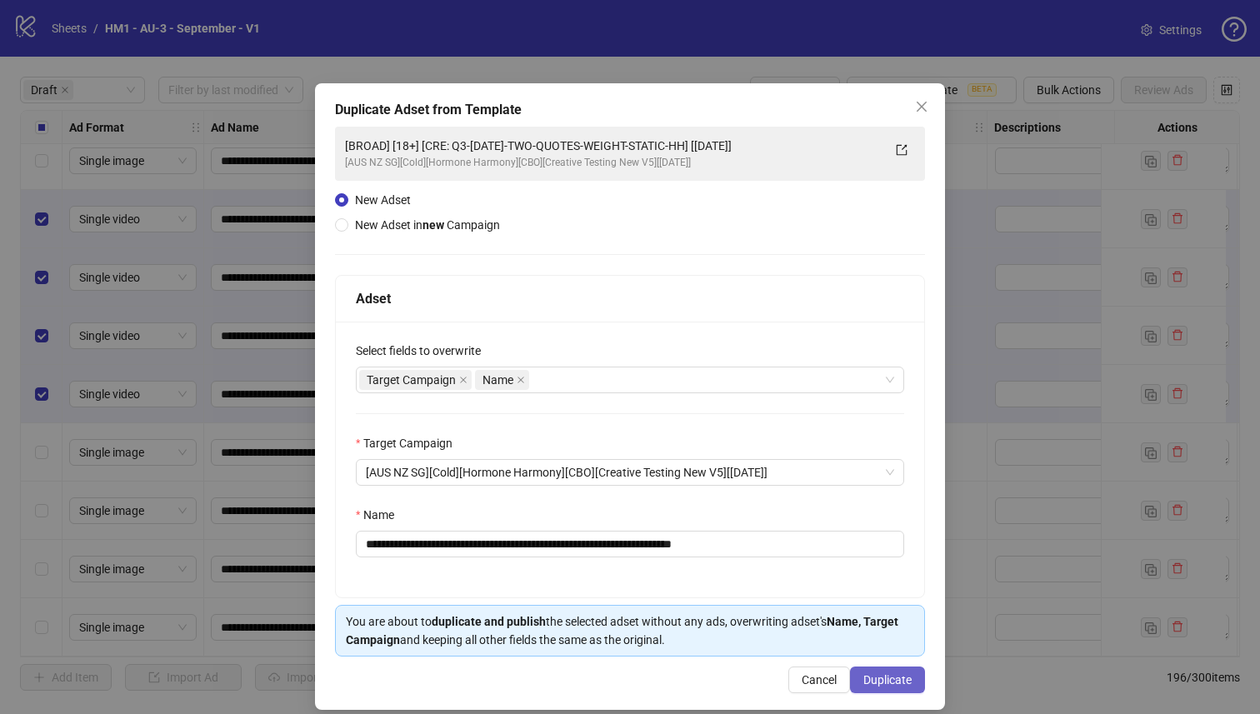
click at [898, 676] on span "Duplicate" at bounding box center [888, 680] width 48 height 13
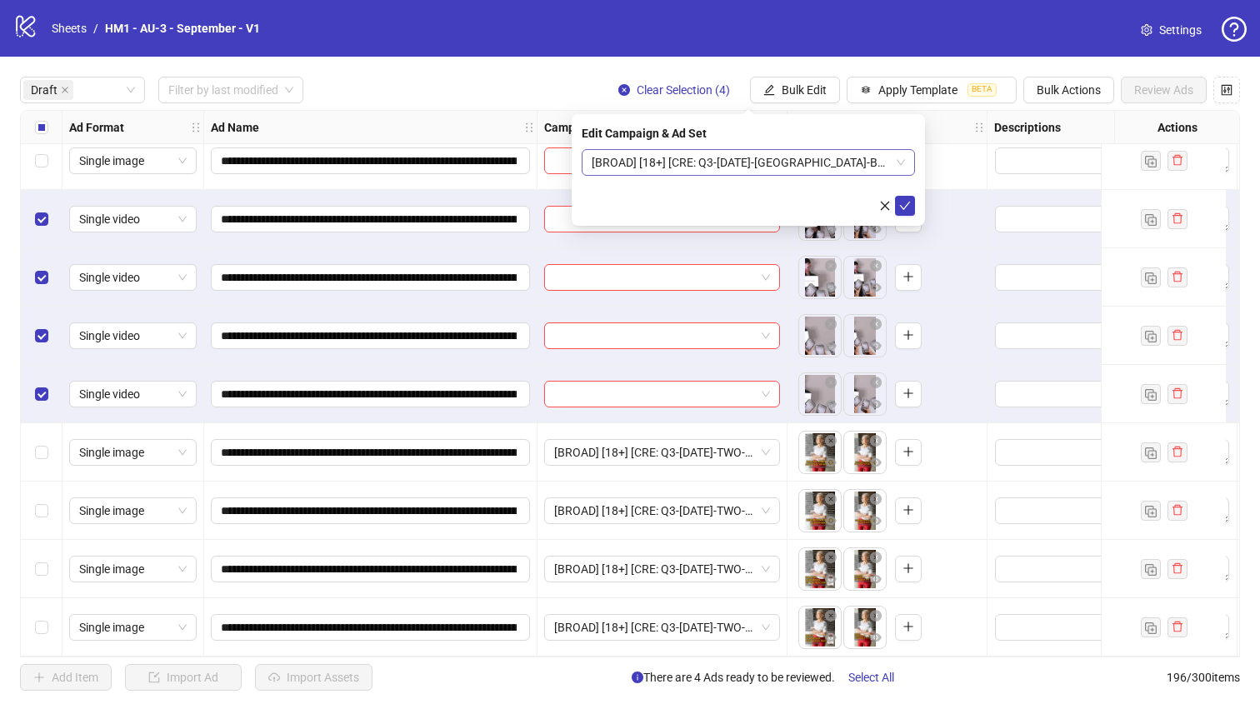
click at [771, 163] on span "[BROAD] [18+] [CRE: Q3-08-AUG-2025-RUMORSARETRUE-BRAND-HH] [11 Sept 2025]" at bounding box center [748, 162] width 313 height 25
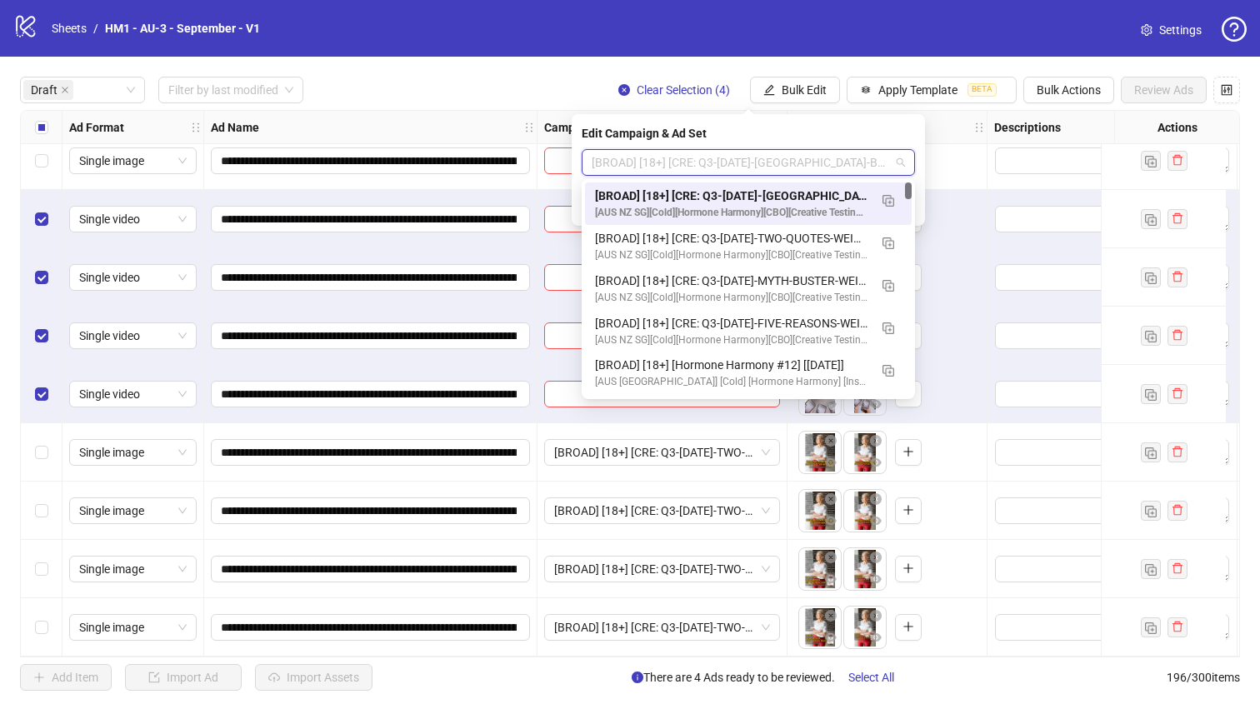
click at [766, 187] on div "[BROAD] [18+] [CRE: Q3-08-AUG-2025-RUMORSARETRUE-BRAND-HH] [11 Sept 2025]" at bounding box center [731, 196] width 273 height 18
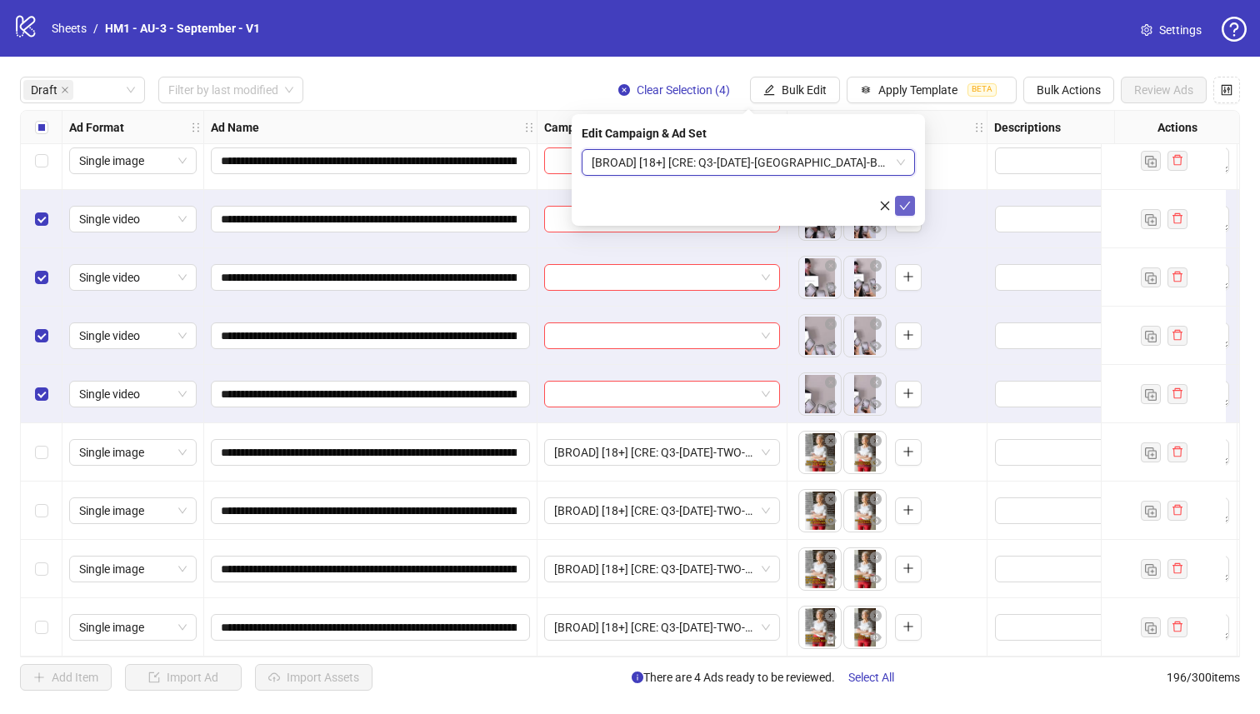
click at [909, 204] on icon "check" at bounding box center [905, 206] width 12 height 12
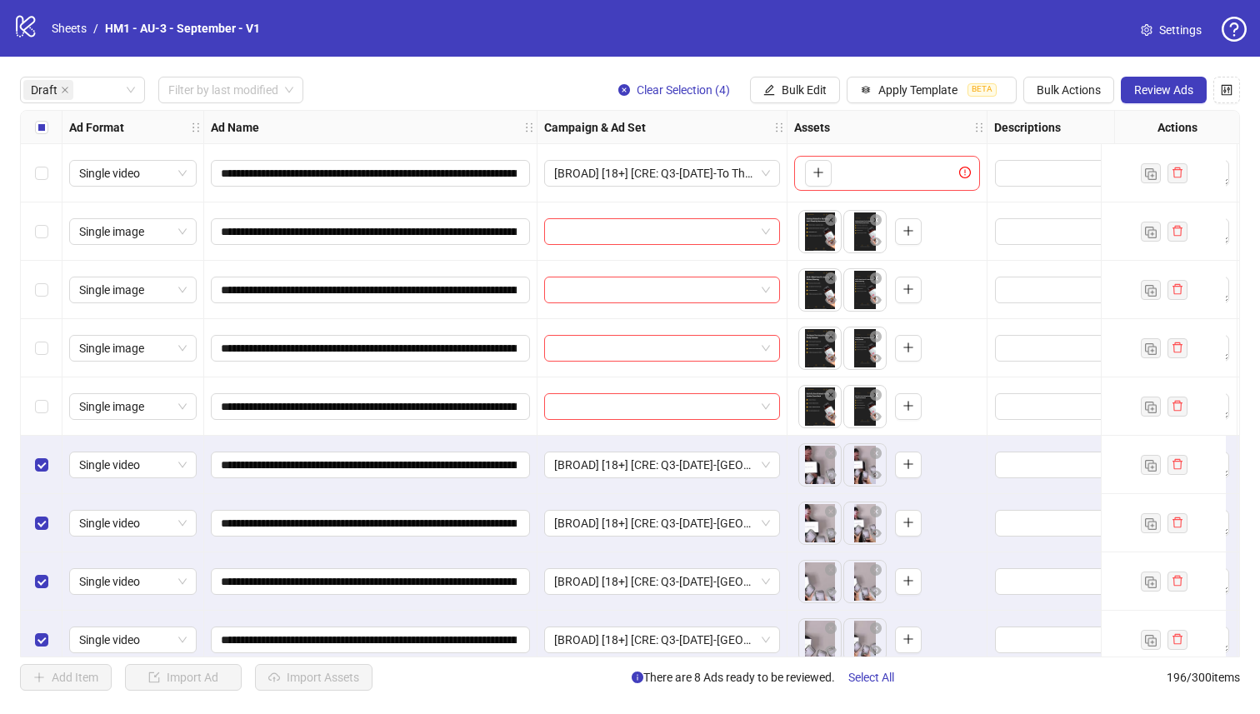
click at [35, 120] on label "Select all rows" at bounding box center [41, 127] width 13 height 18
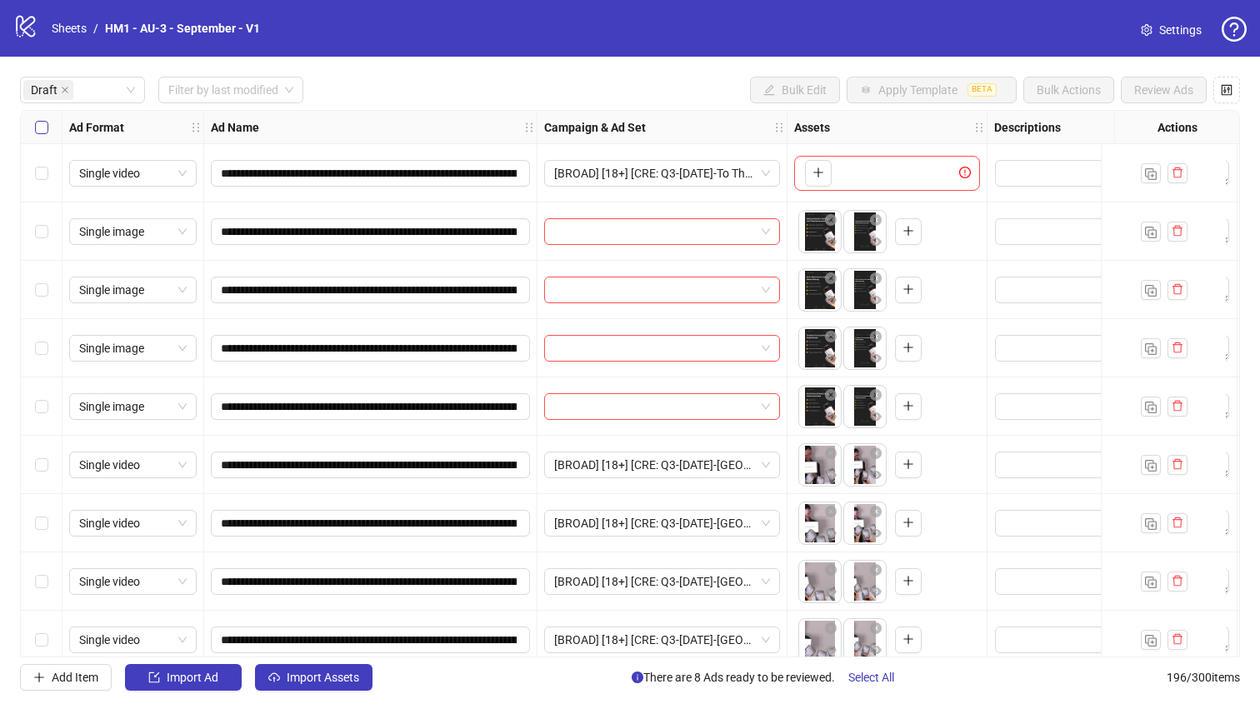
click at [35, 120] on label "Select all rows" at bounding box center [41, 127] width 13 height 18
click at [21, 419] on div "Select row 5" at bounding box center [42, 407] width 42 height 58
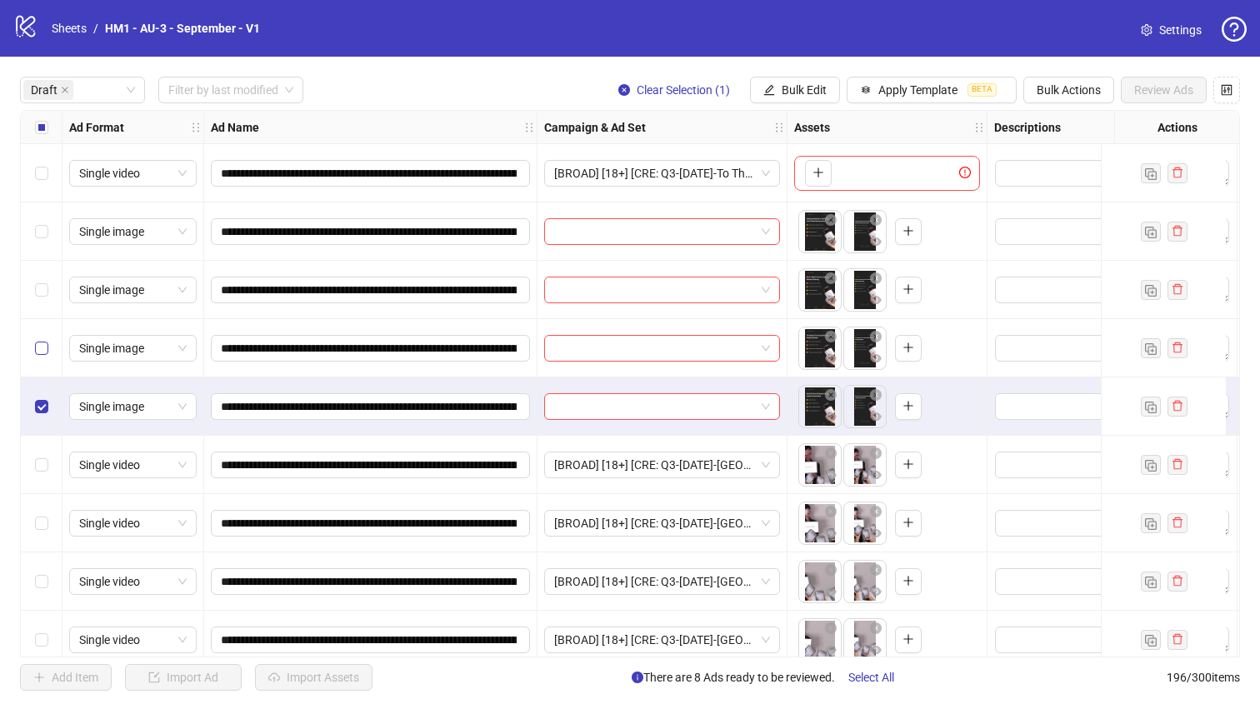
click at [38, 340] on label "Select row 4" at bounding box center [41, 348] width 13 height 18
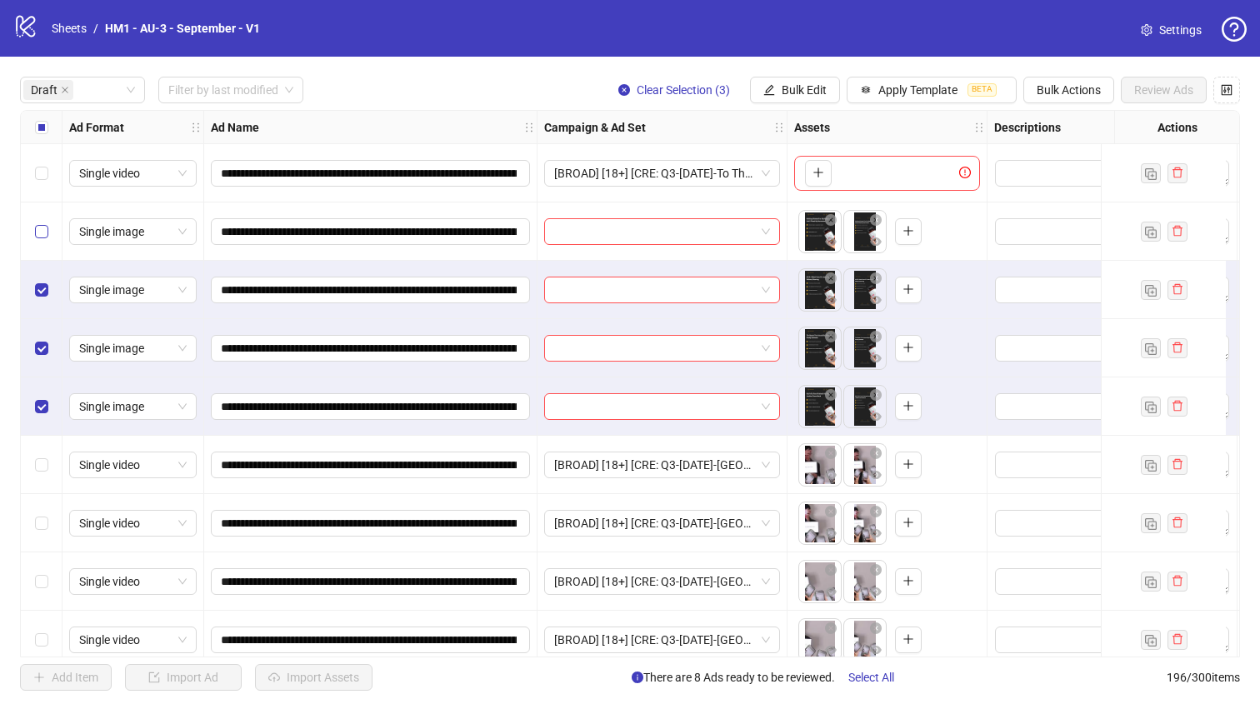
click at [40, 240] on label "Select row 2" at bounding box center [41, 232] width 13 height 18
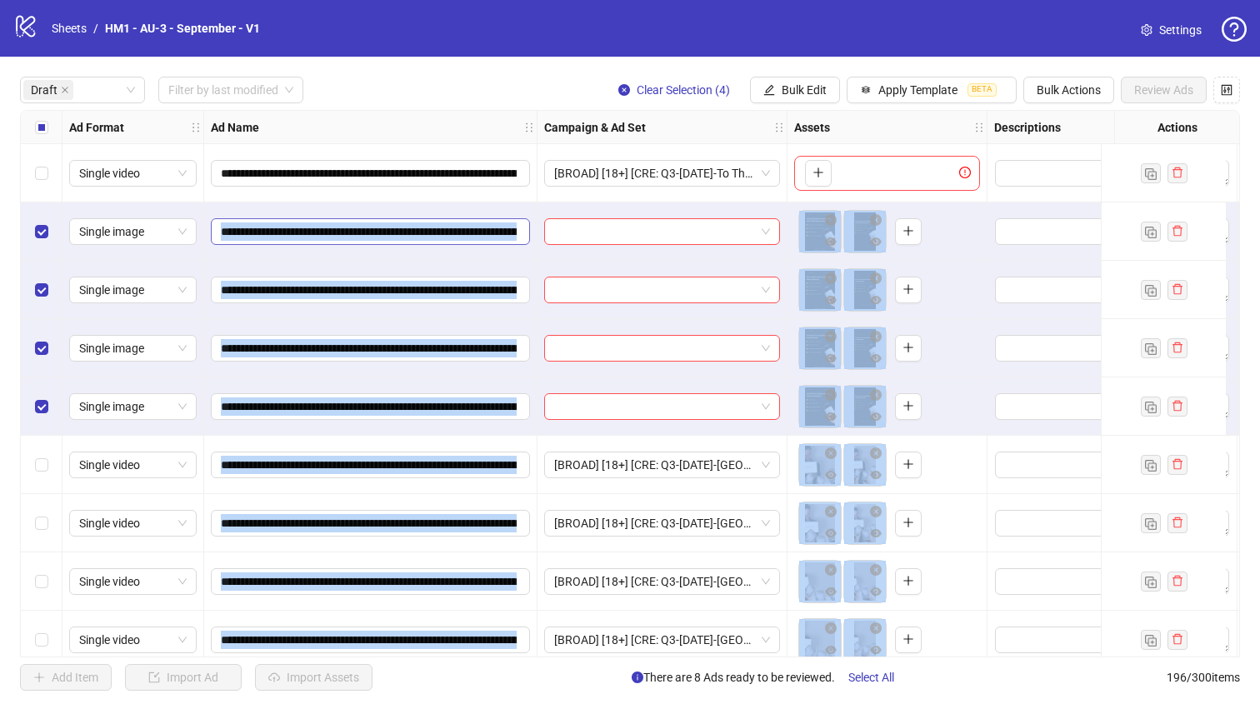
drag, startPoint x: 40, startPoint y: 240, endPoint x: 403, endPoint y: 230, distance: 362.8
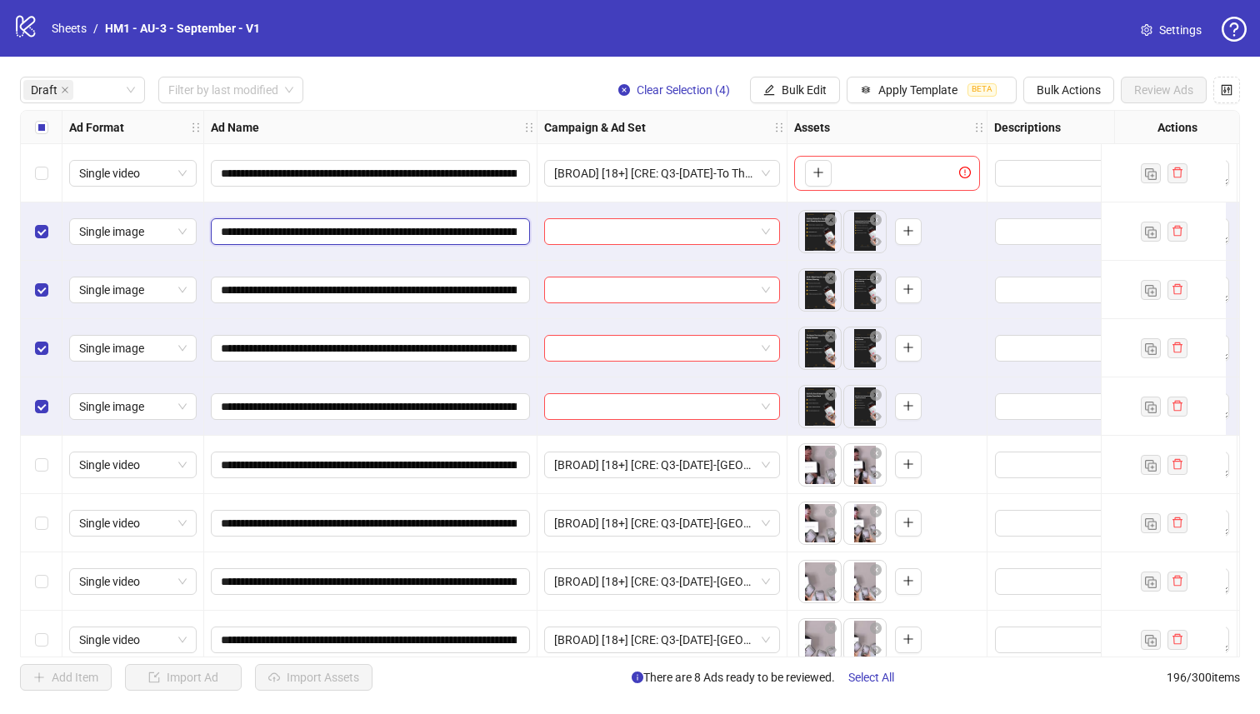
click at [416, 230] on input "**********" at bounding box center [369, 232] width 296 height 18
drag, startPoint x: 413, startPoint y: 230, endPoint x: 307, endPoint y: 234, distance: 106.8
click at [307, 234] on input "**********" at bounding box center [369, 232] width 296 height 18
click at [778, 88] on button "Bulk Edit" at bounding box center [795, 90] width 90 height 27
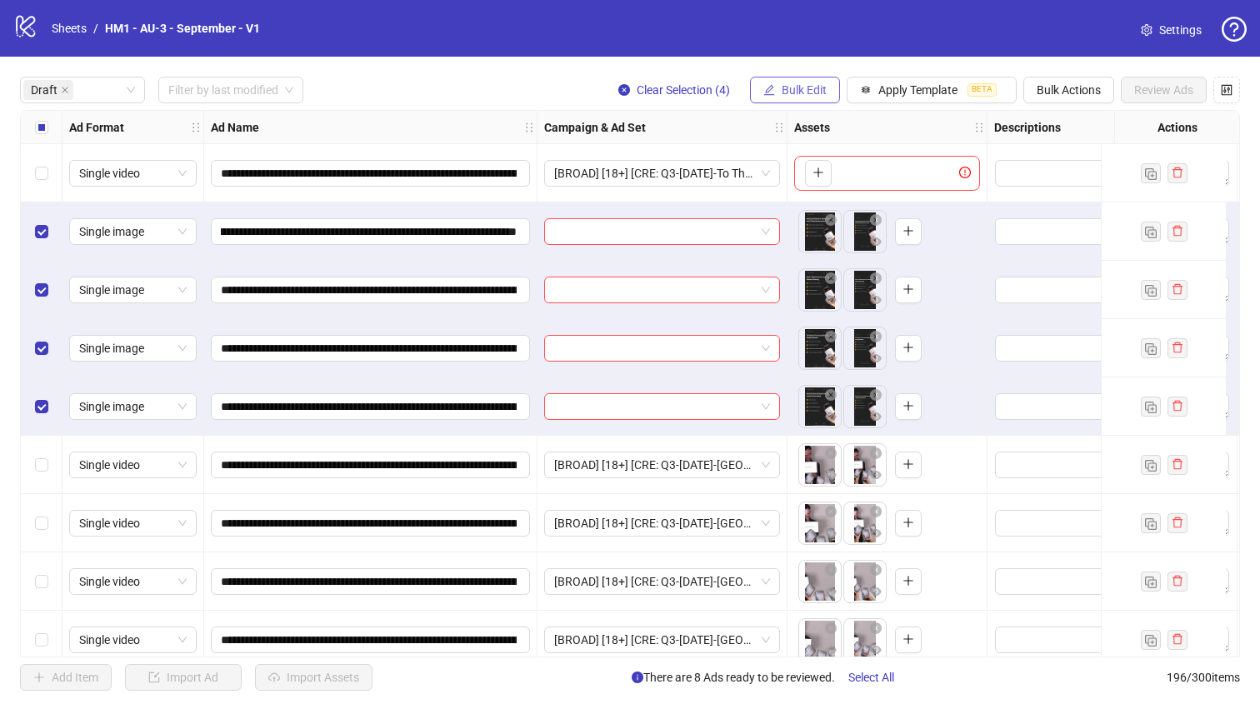
scroll to position [0, 0]
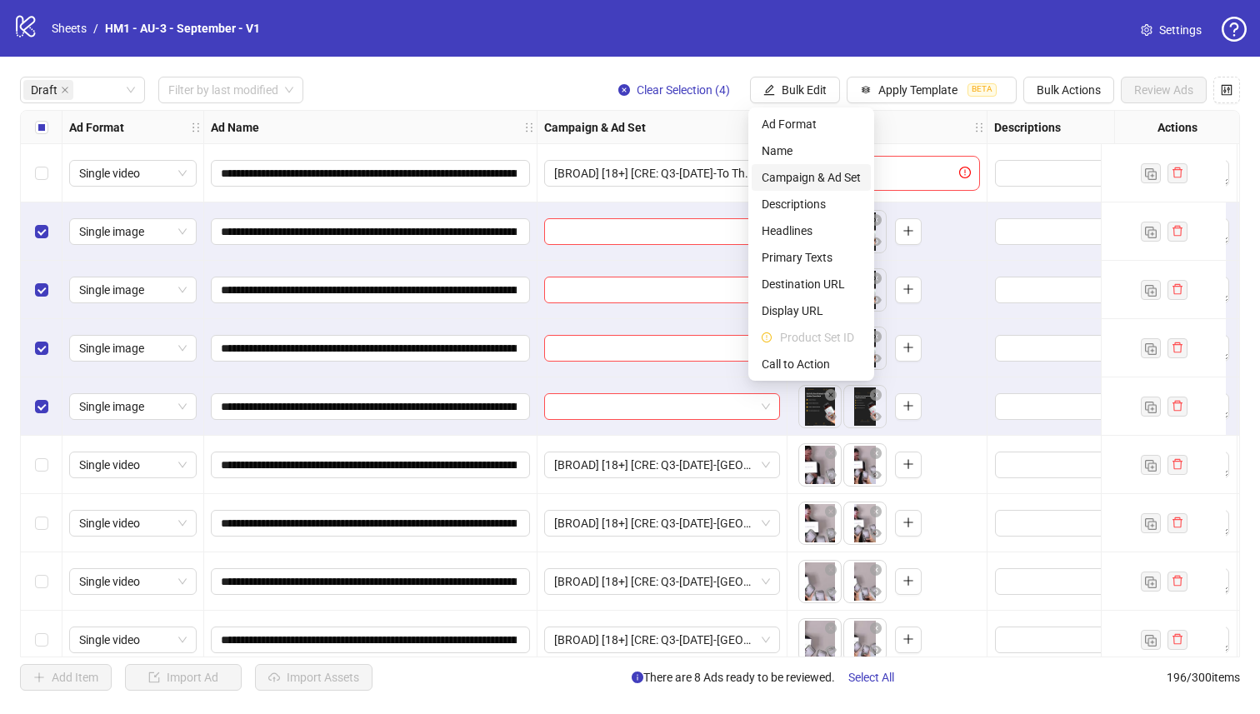
click at [798, 175] on span "Campaign & Ad Set" at bounding box center [811, 177] width 99 height 18
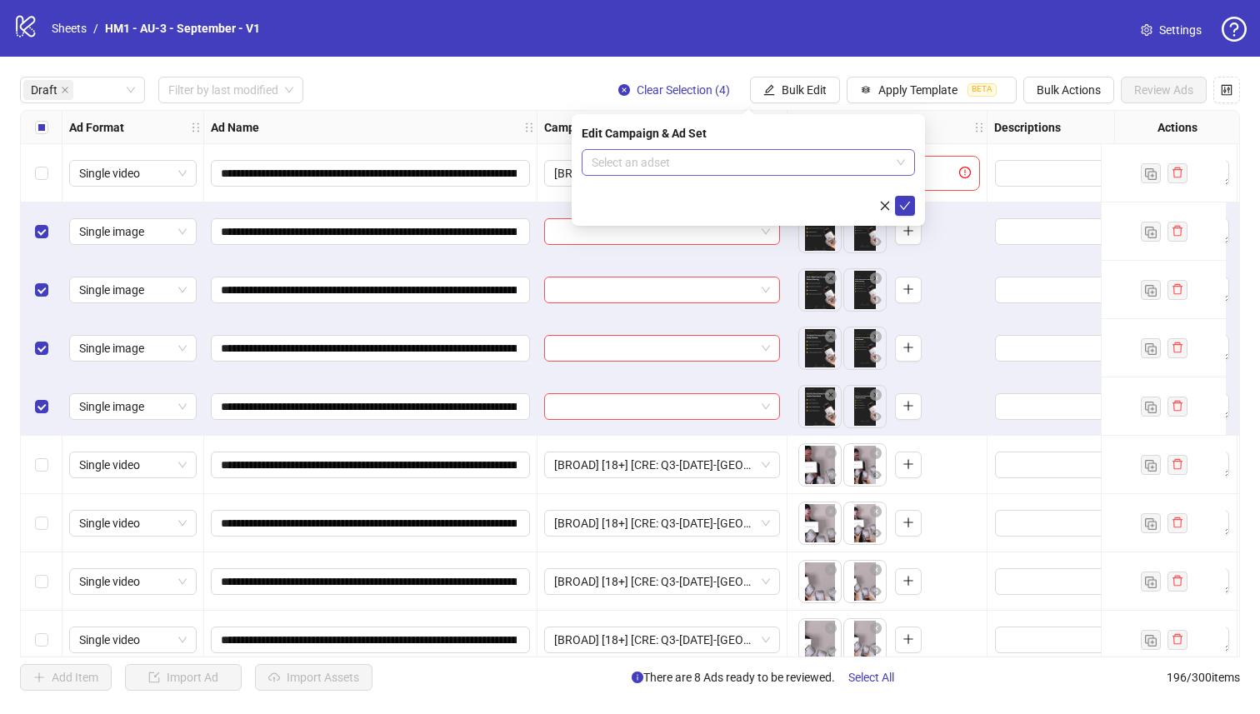
click at [794, 175] on div "Select an adset" at bounding box center [748, 162] width 333 height 27
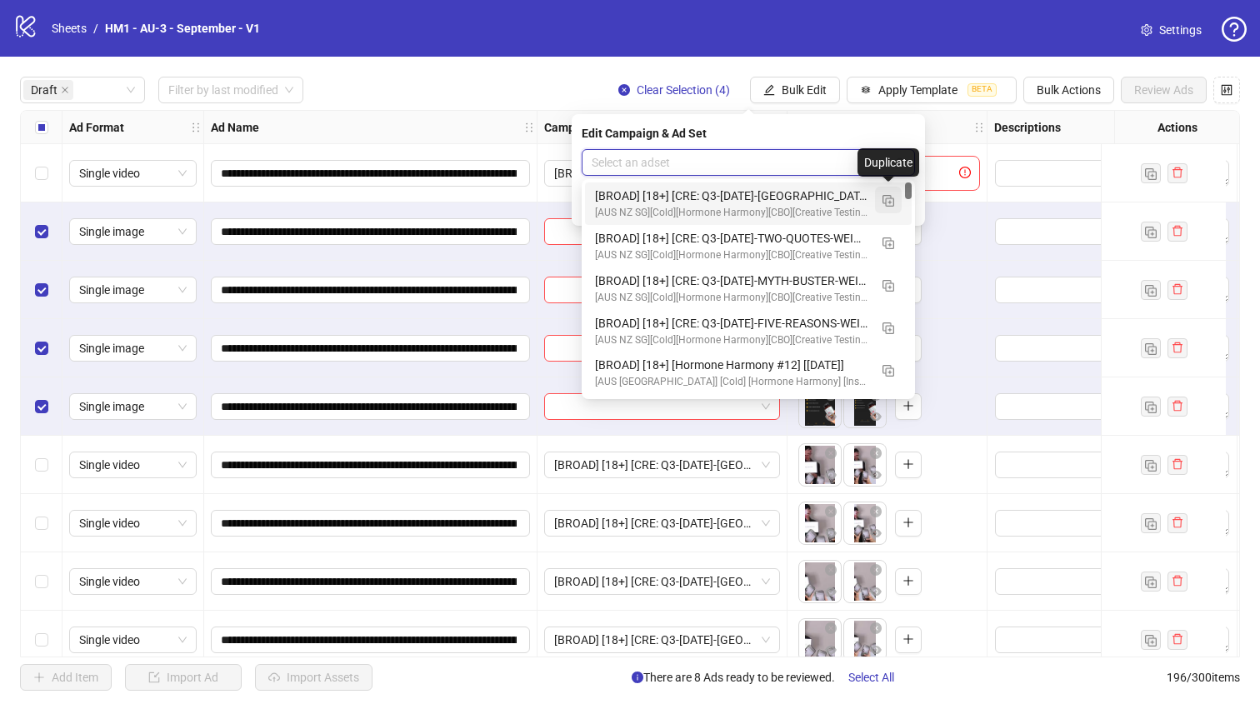
click at [889, 195] on img "button" at bounding box center [889, 201] width 12 height 12
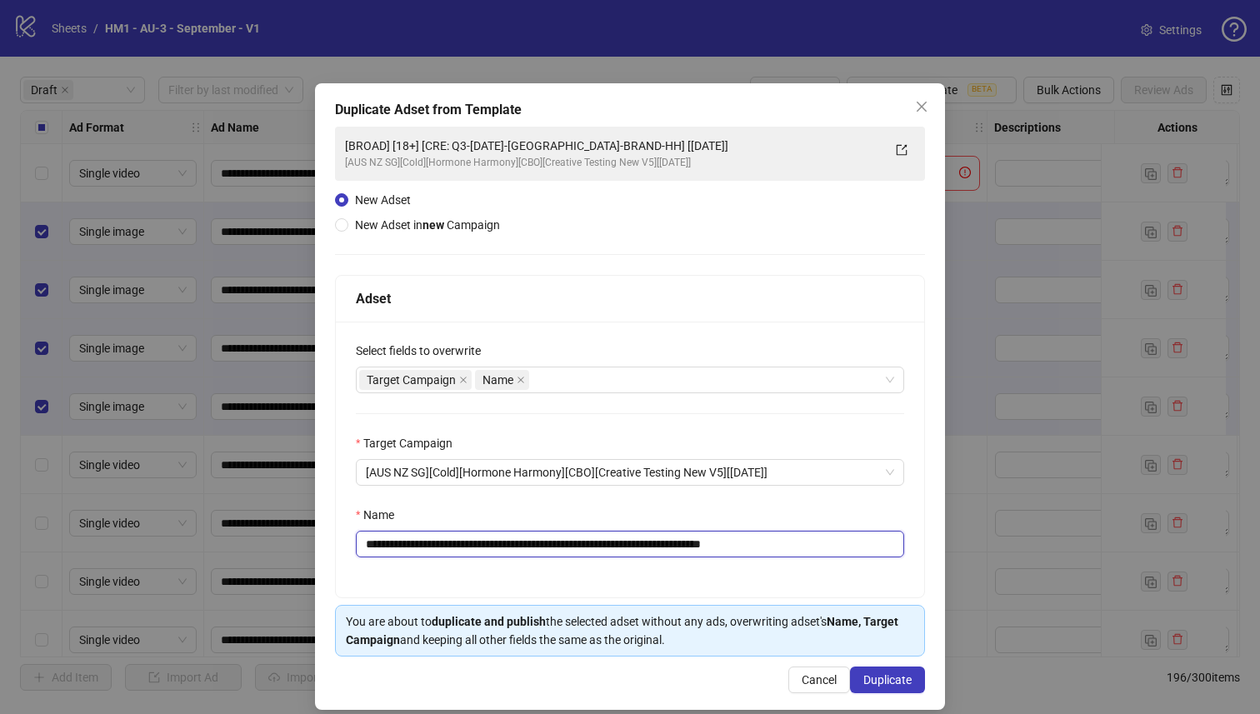
drag, startPoint x: 720, startPoint y: 548, endPoint x: 472, endPoint y: 554, distance: 248.5
click at [472, 554] on input "**********" at bounding box center [630, 544] width 549 height 27
paste input "*****"
type input "**********"
click at [894, 686] on span "Duplicate" at bounding box center [888, 680] width 48 height 13
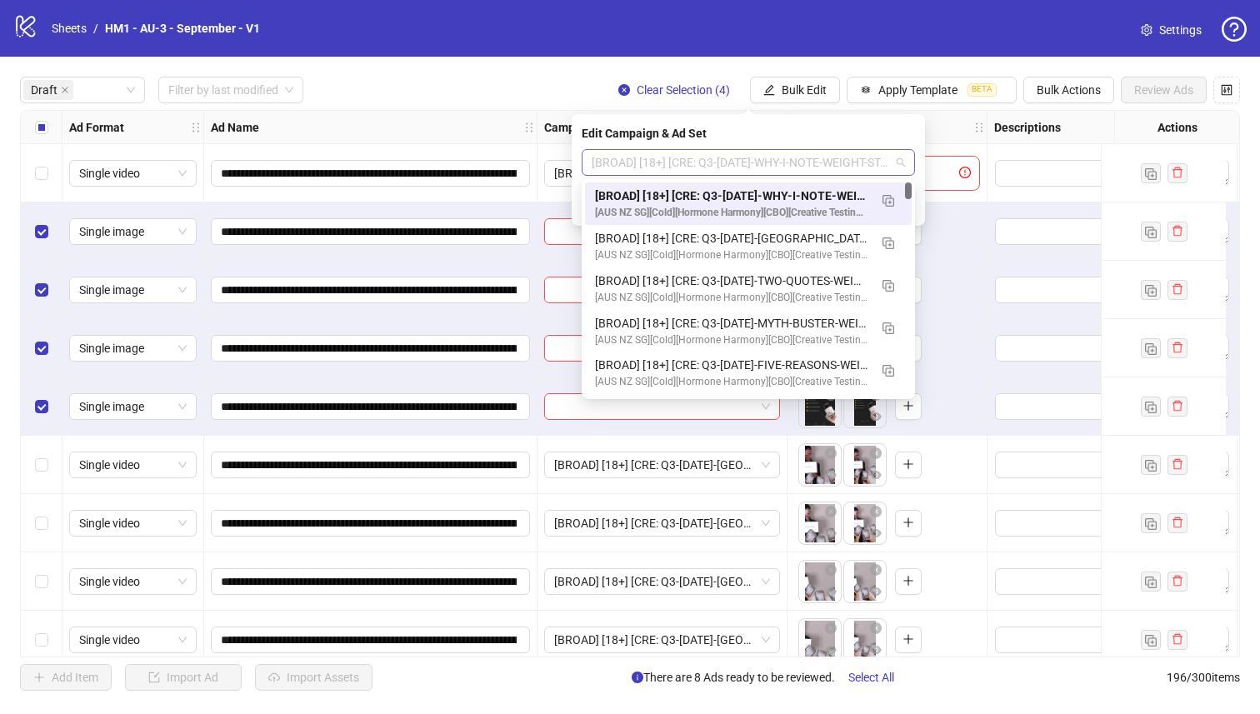
click at [861, 163] on span "[BROAD] [18+] [CRE: Q3-08-AUG-2025-WHY-I-NOTE-WEIGHT-STATIC-HH] [11 Sept 2025]" at bounding box center [748, 162] width 313 height 25
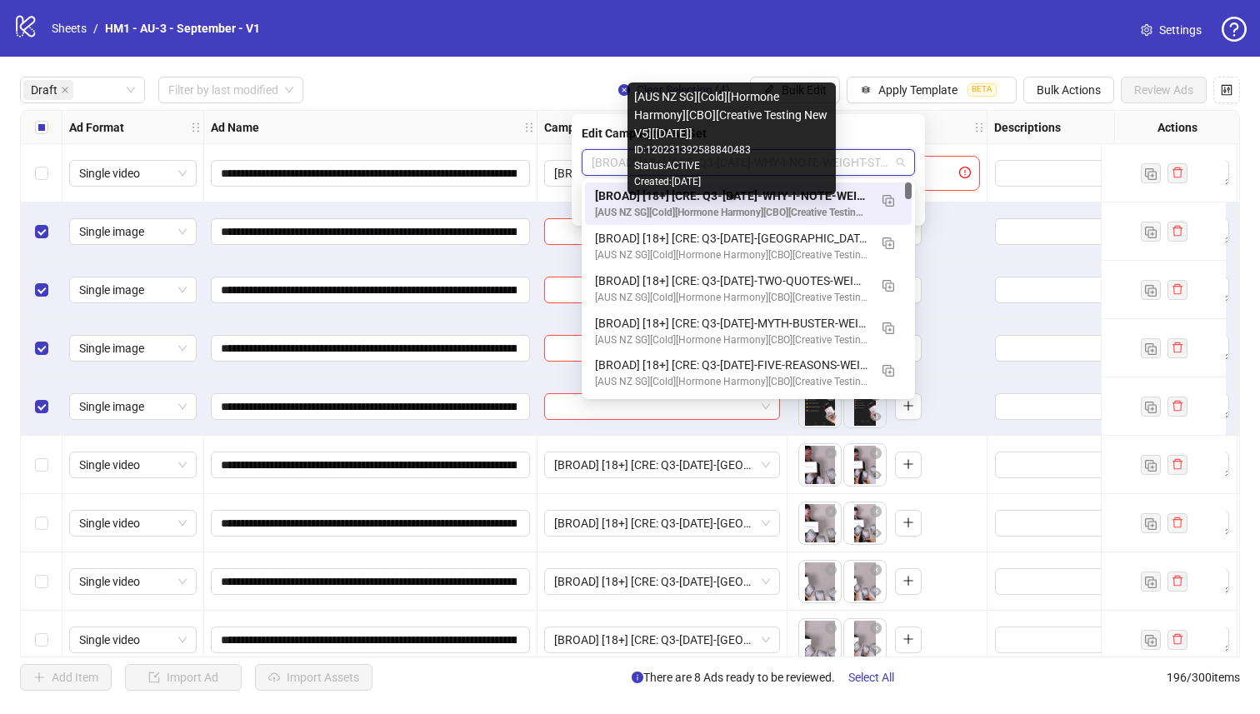
click at [850, 205] on div "[AUS NZ SG][Cold][Hormone Harmony][CBO][Creative Testing New V5][17 July 2025]" at bounding box center [731, 213] width 273 height 16
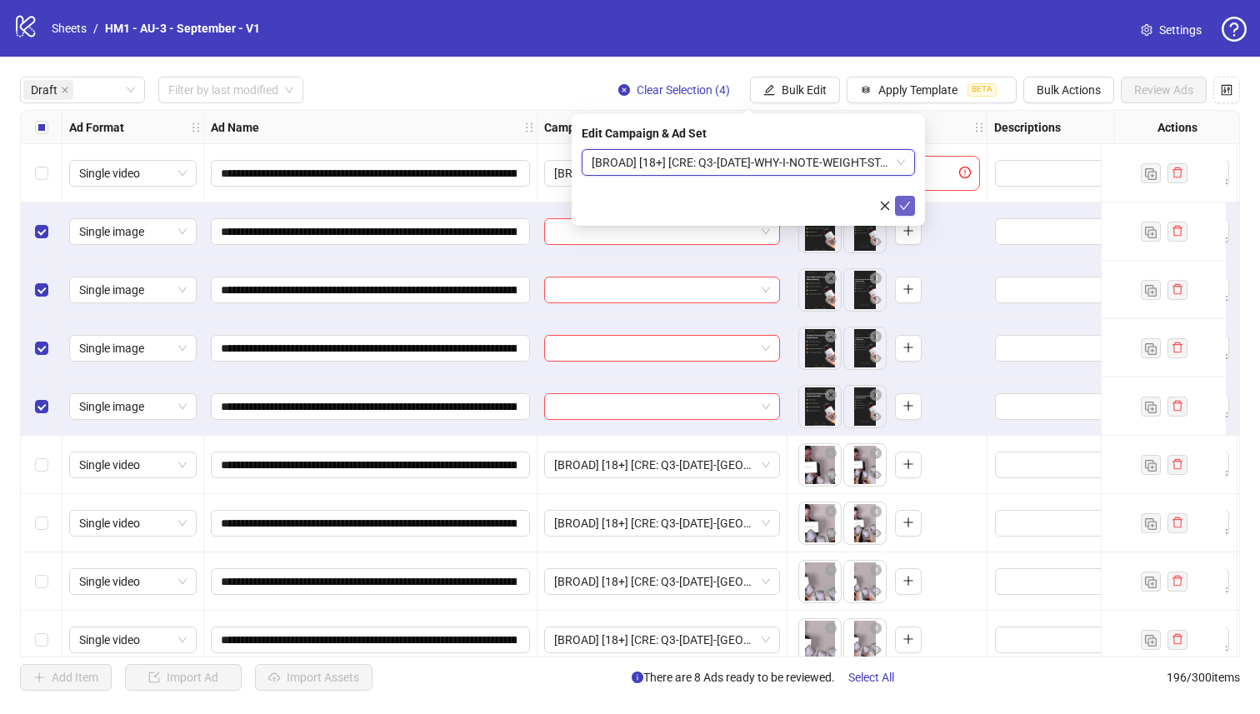
click at [908, 213] on button "submit" at bounding box center [905, 206] width 20 height 20
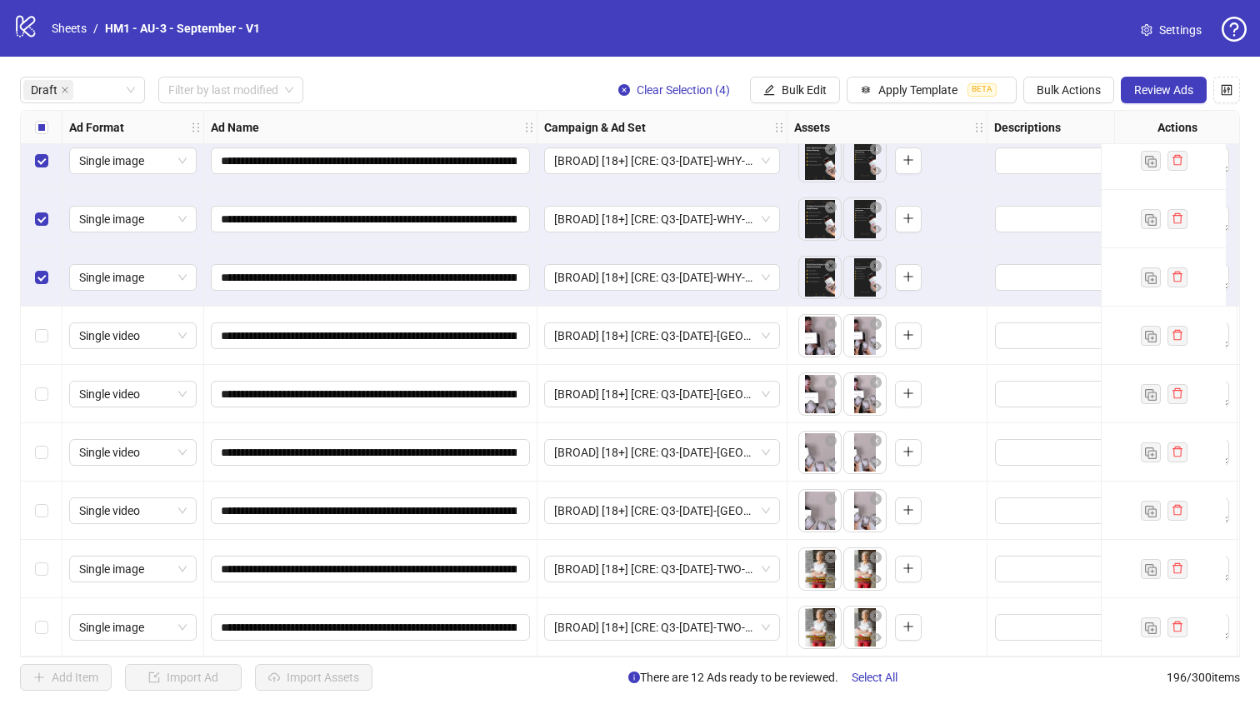
scroll to position [253, 0]
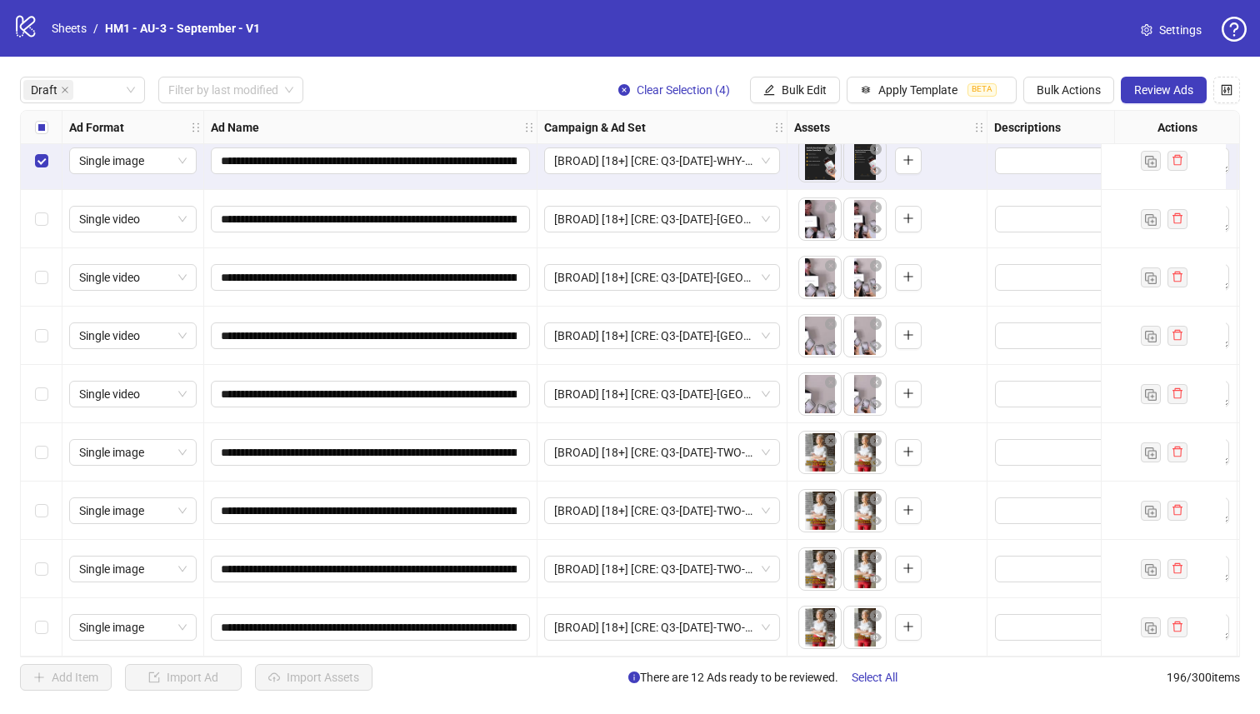
click at [814, 323] on body "**********" at bounding box center [630, 357] width 1260 height 714
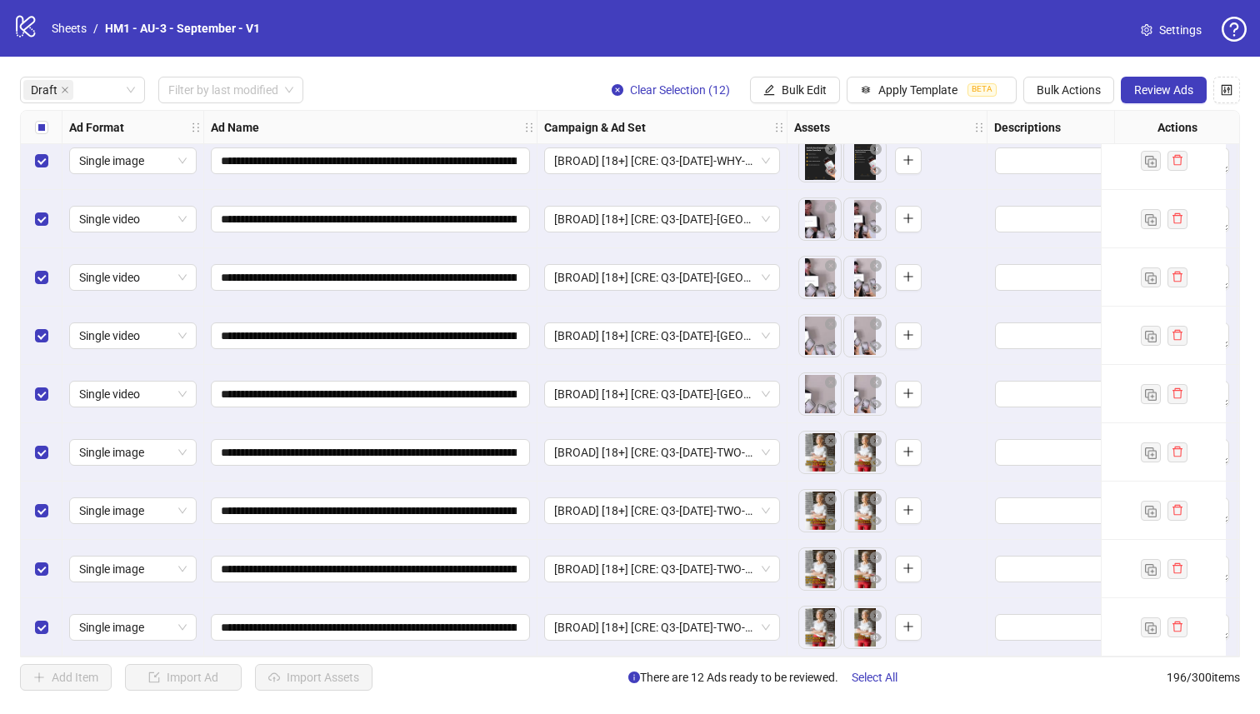
scroll to position [0, 0]
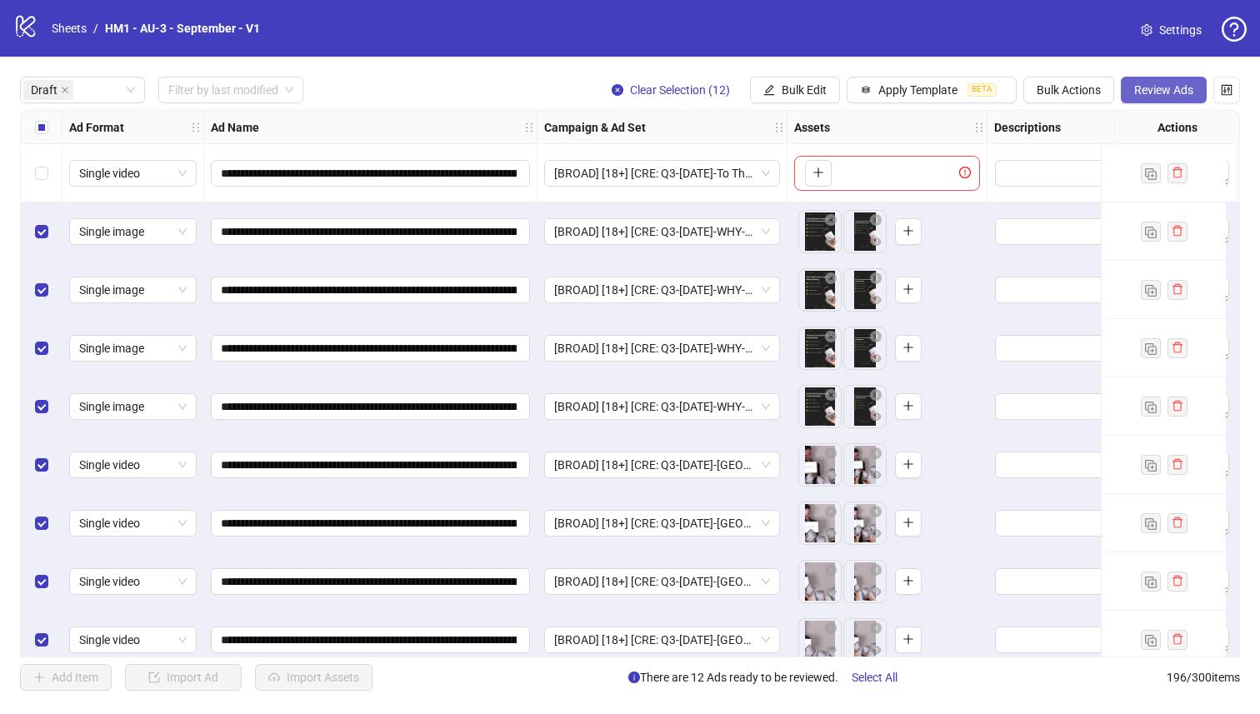
click at [1135, 88] on span "Review Ads" at bounding box center [1164, 89] width 59 height 13
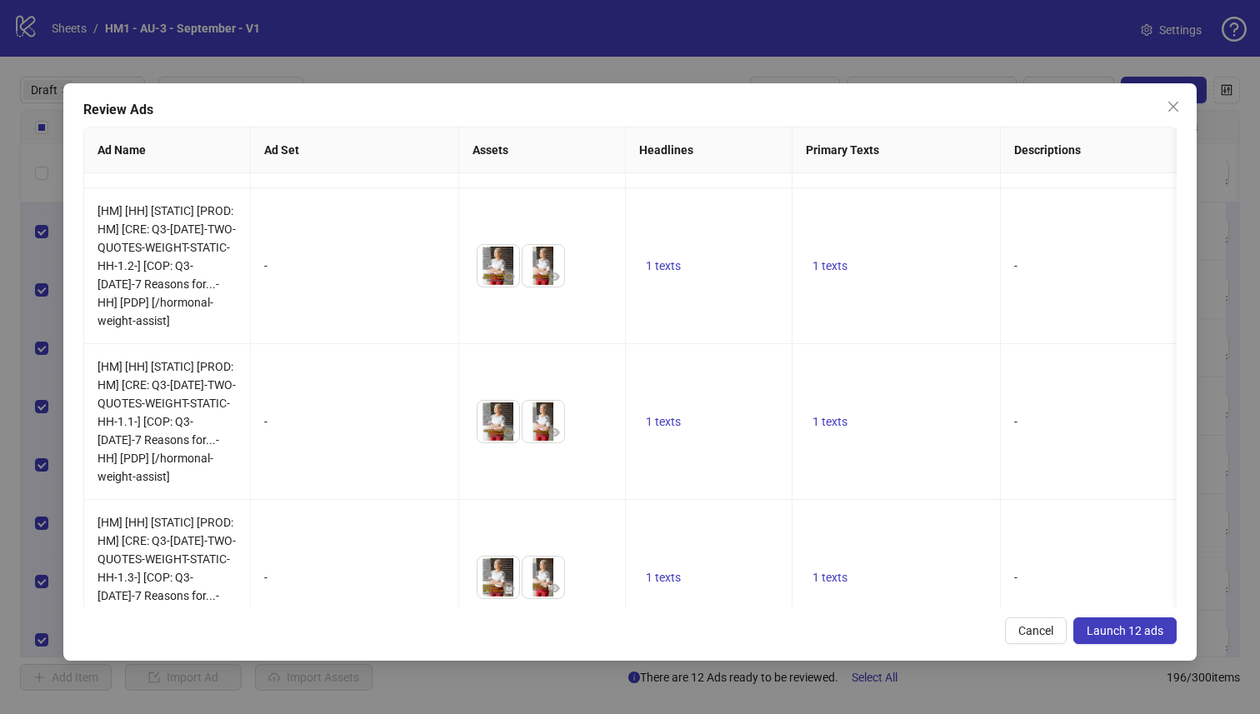
scroll to position [1435, 0]
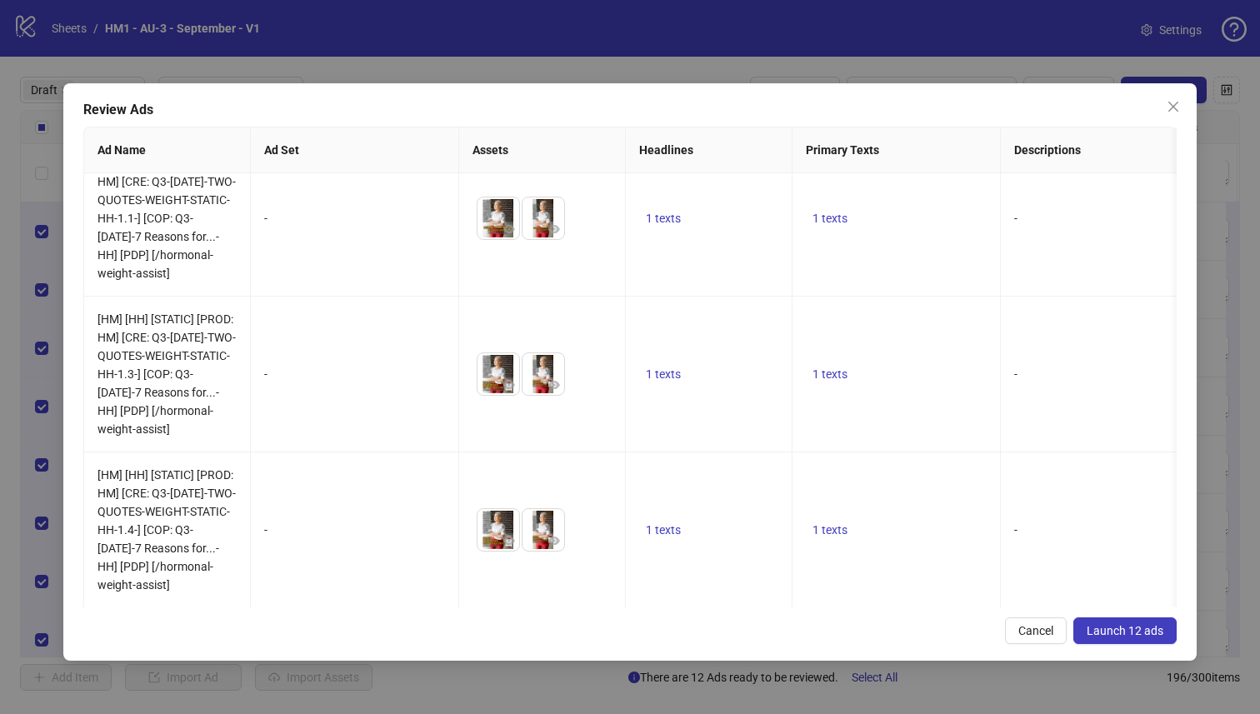
click at [1166, 627] on button "Launch 12 ads" at bounding box center [1125, 631] width 103 height 27
